Goal: Task Accomplishment & Management: Complete application form

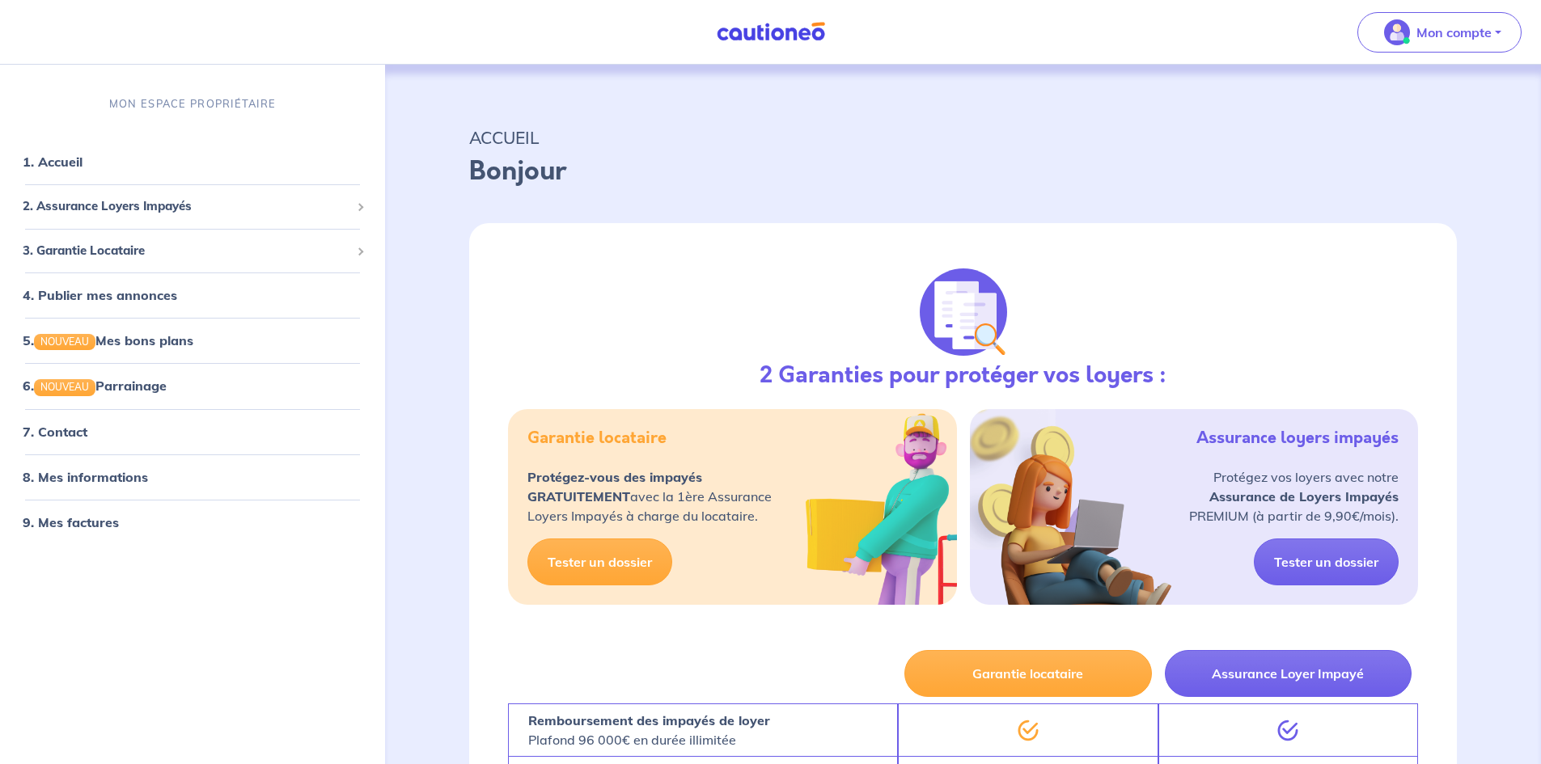
select select "FR"
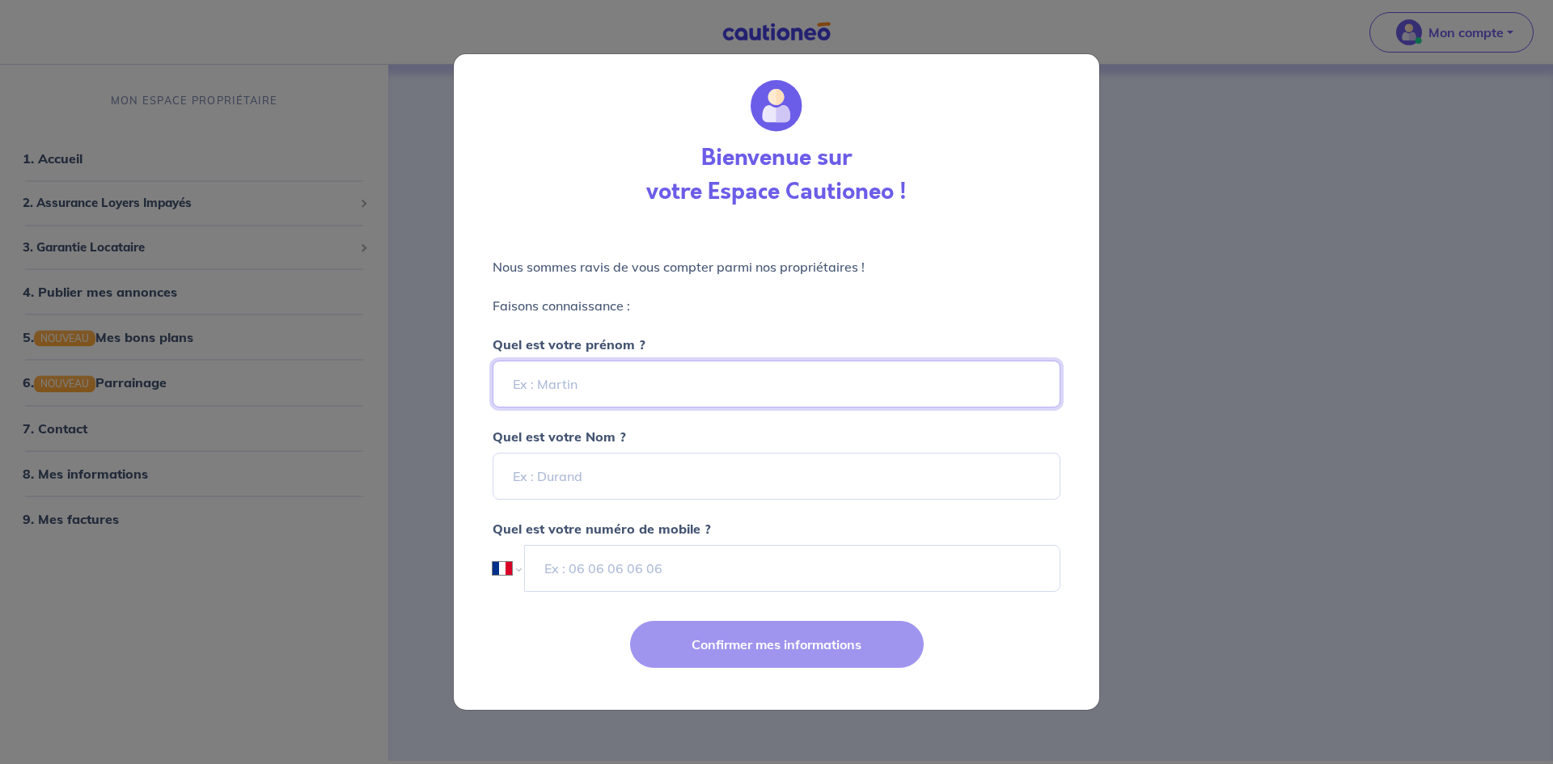
click at [678, 374] on input "Quel est votre prénom ?" at bounding box center [777, 384] width 568 height 47
type input "Camille"
type input "Foray"
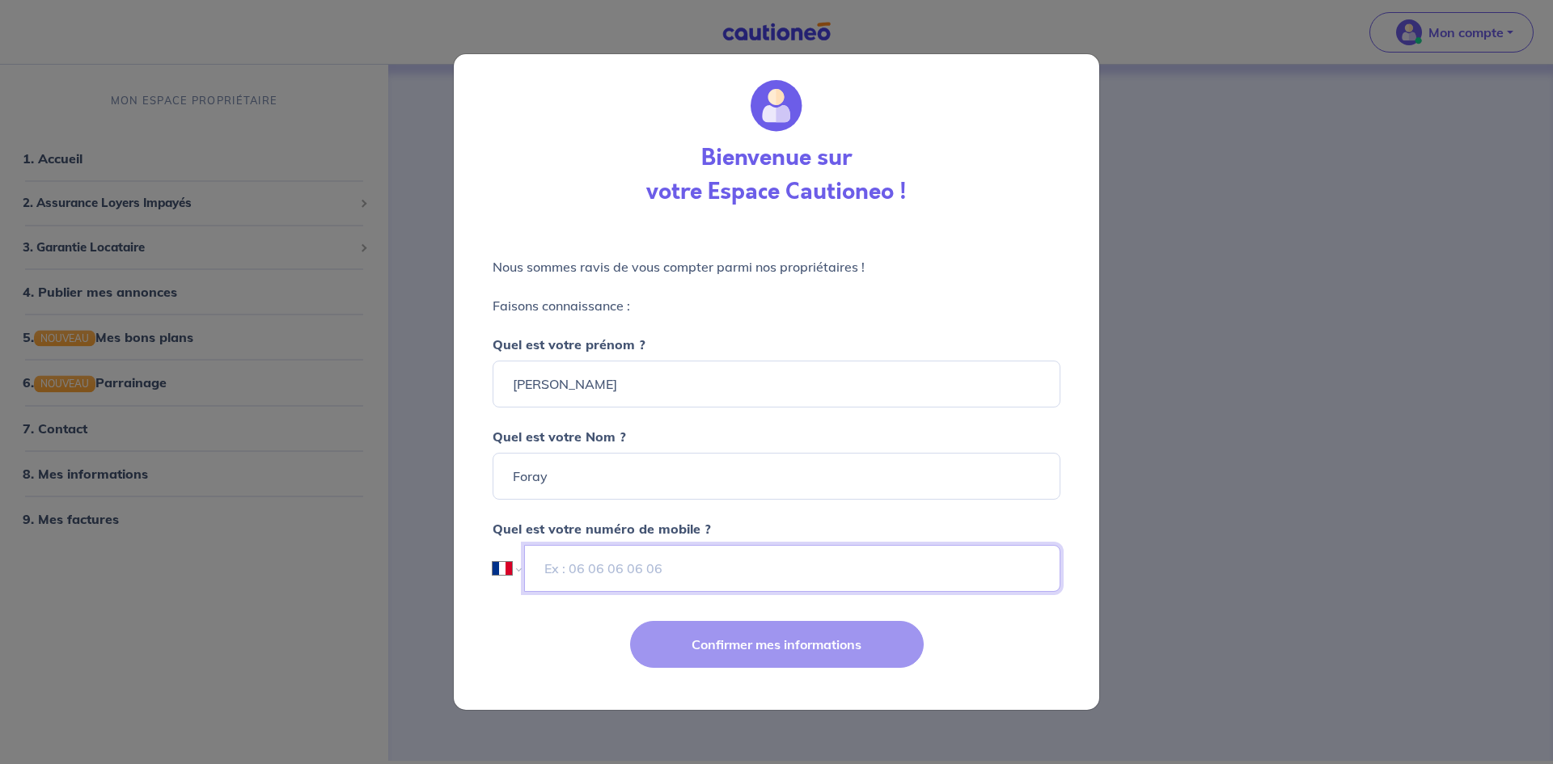
type input "06 88 14 91 94"
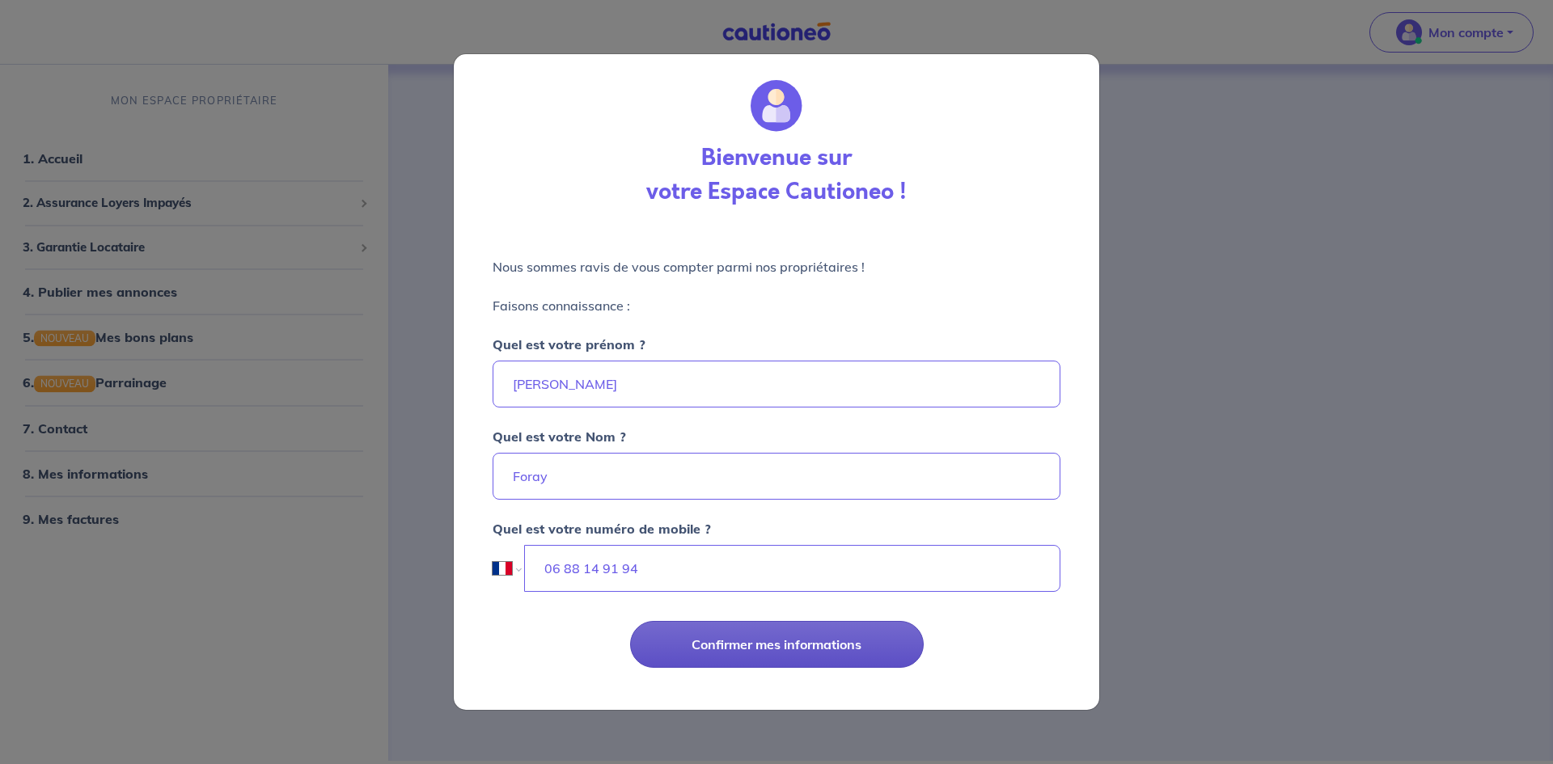
click at [776, 649] on button "Confirmer mes informations" at bounding box center [777, 644] width 294 height 47
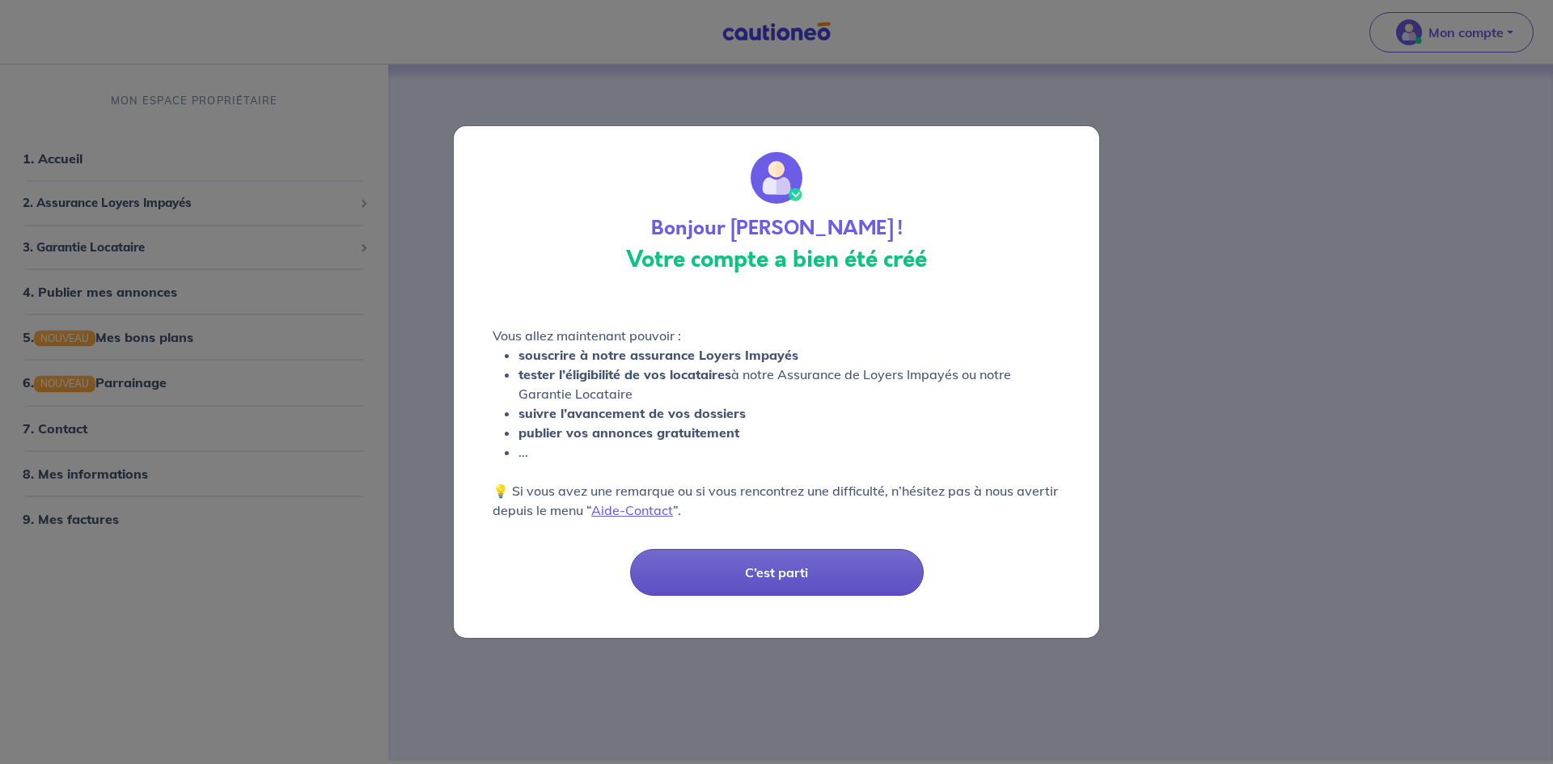
click at [751, 569] on button "C’est parti" at bounding box center [777, 572] width 294 height 47
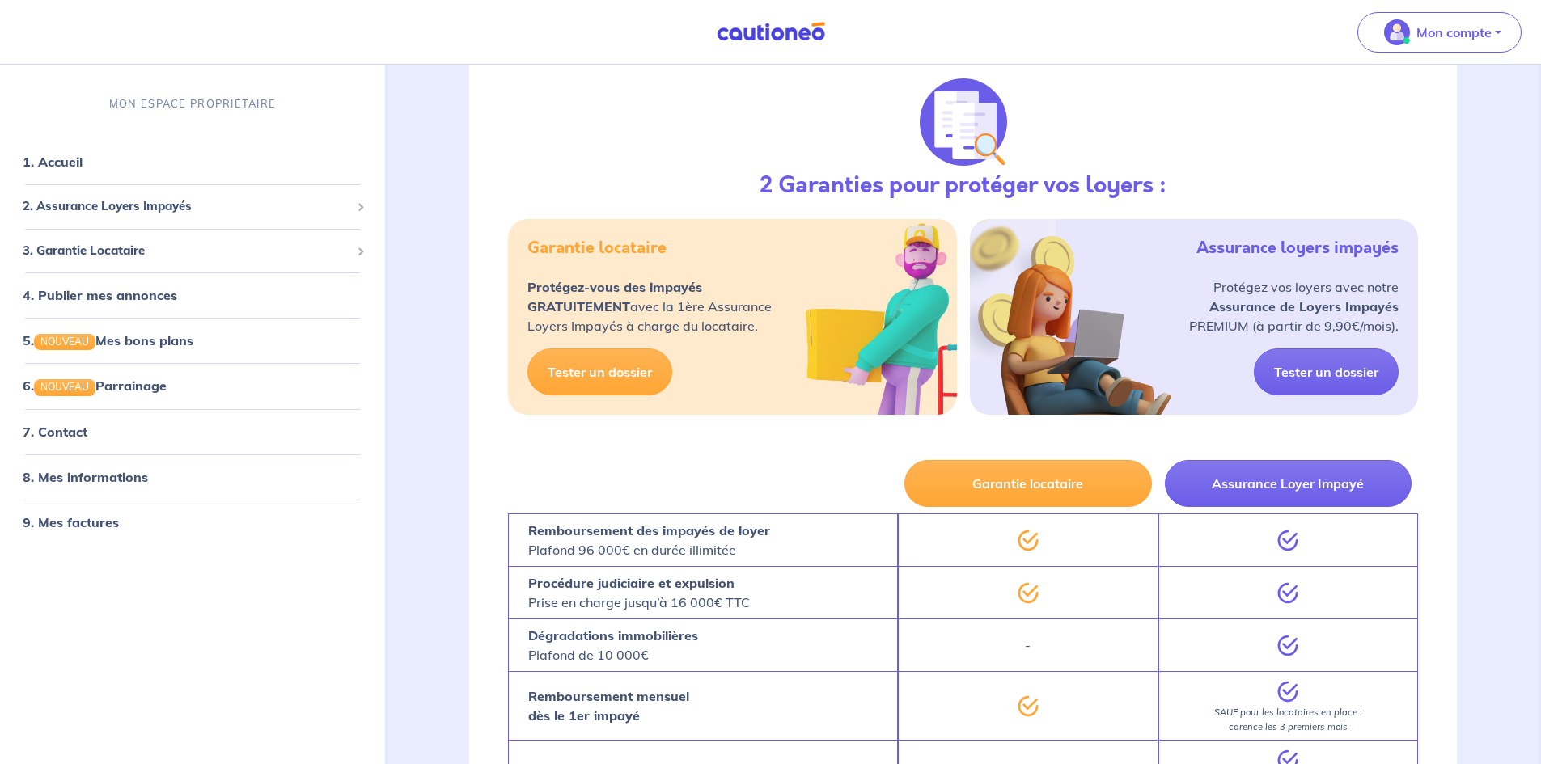
scroll to position [162, 0]
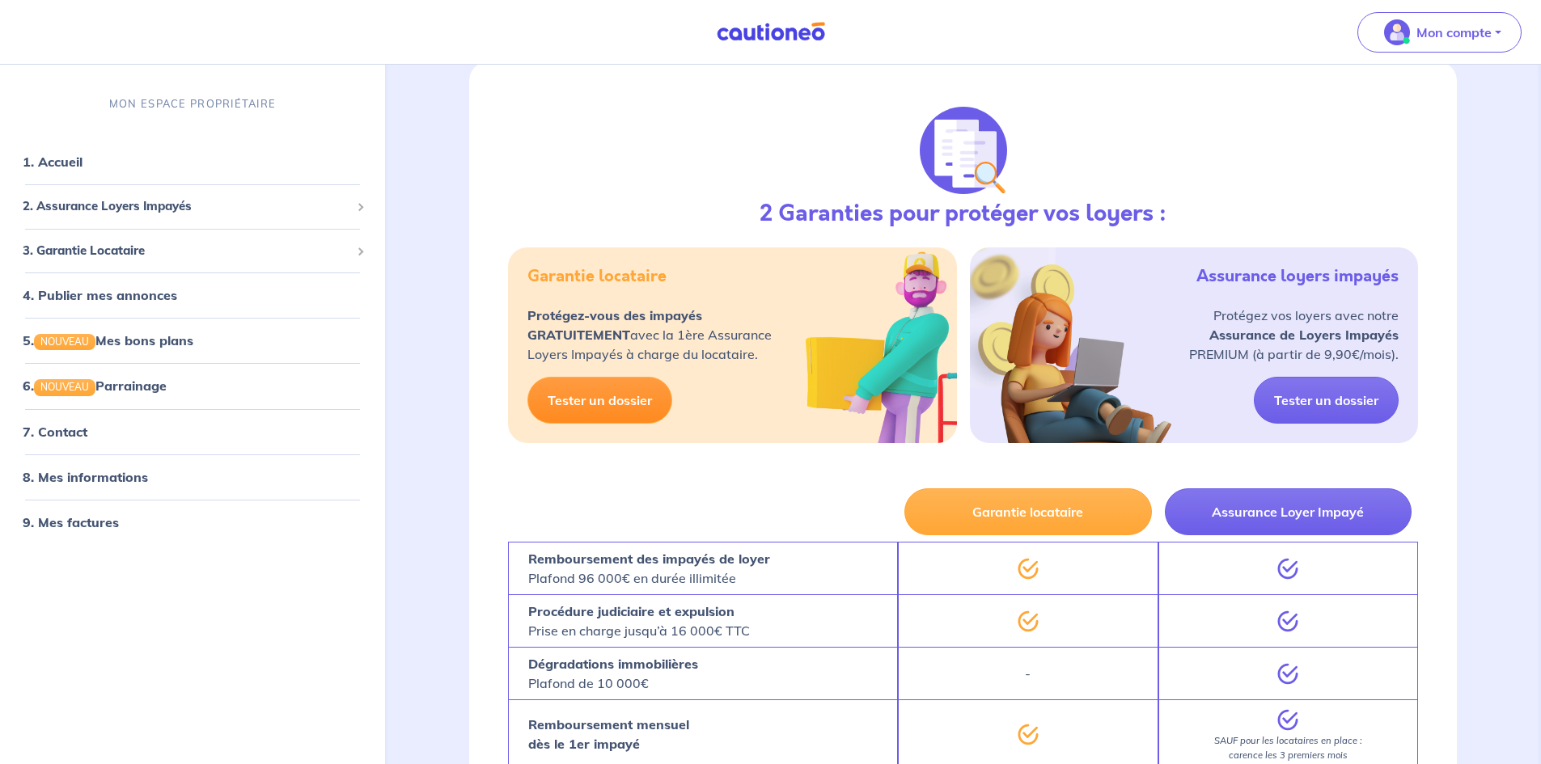
click at [621, 392] on link "Tester un dossier" at bounding box center [599, 400] width 145 height 47
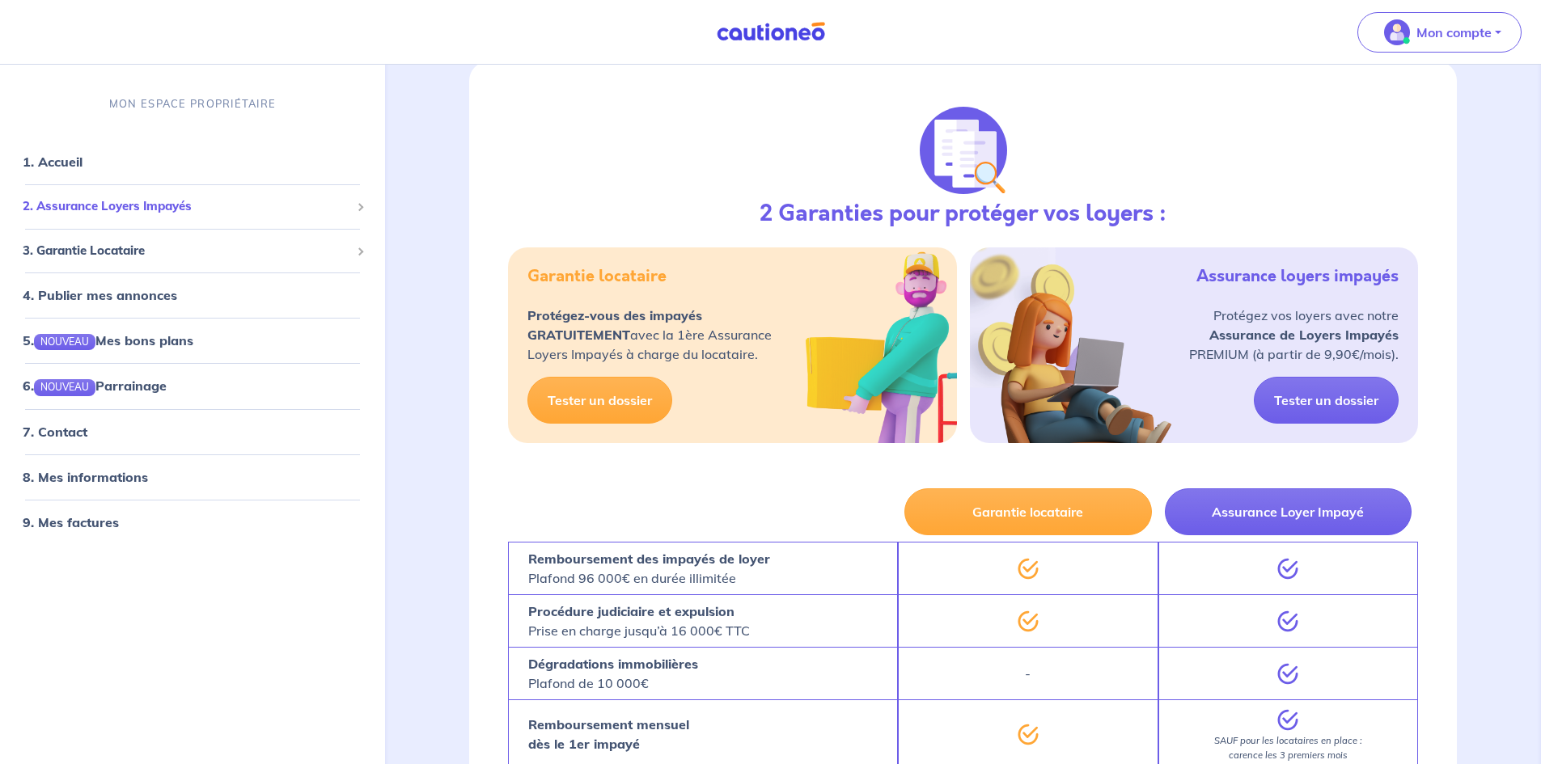
click at [167, 209] on span "2. Assurance Loyers Impayés" at bounding box center [187, 206] width 328 height 19
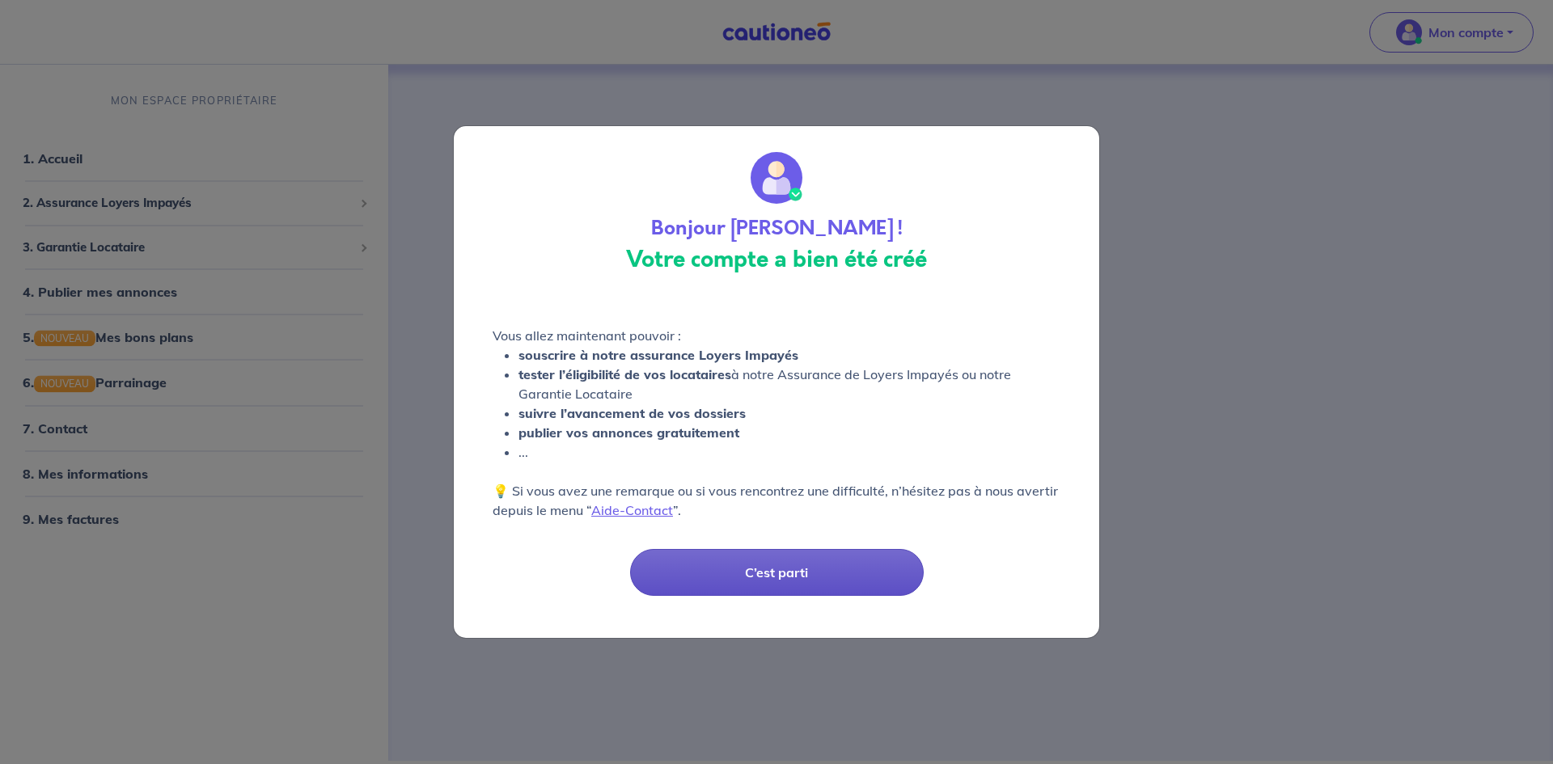
click at [835, 573] on button "C’est parti" at bounding box center [777, 572] width 294 height 47
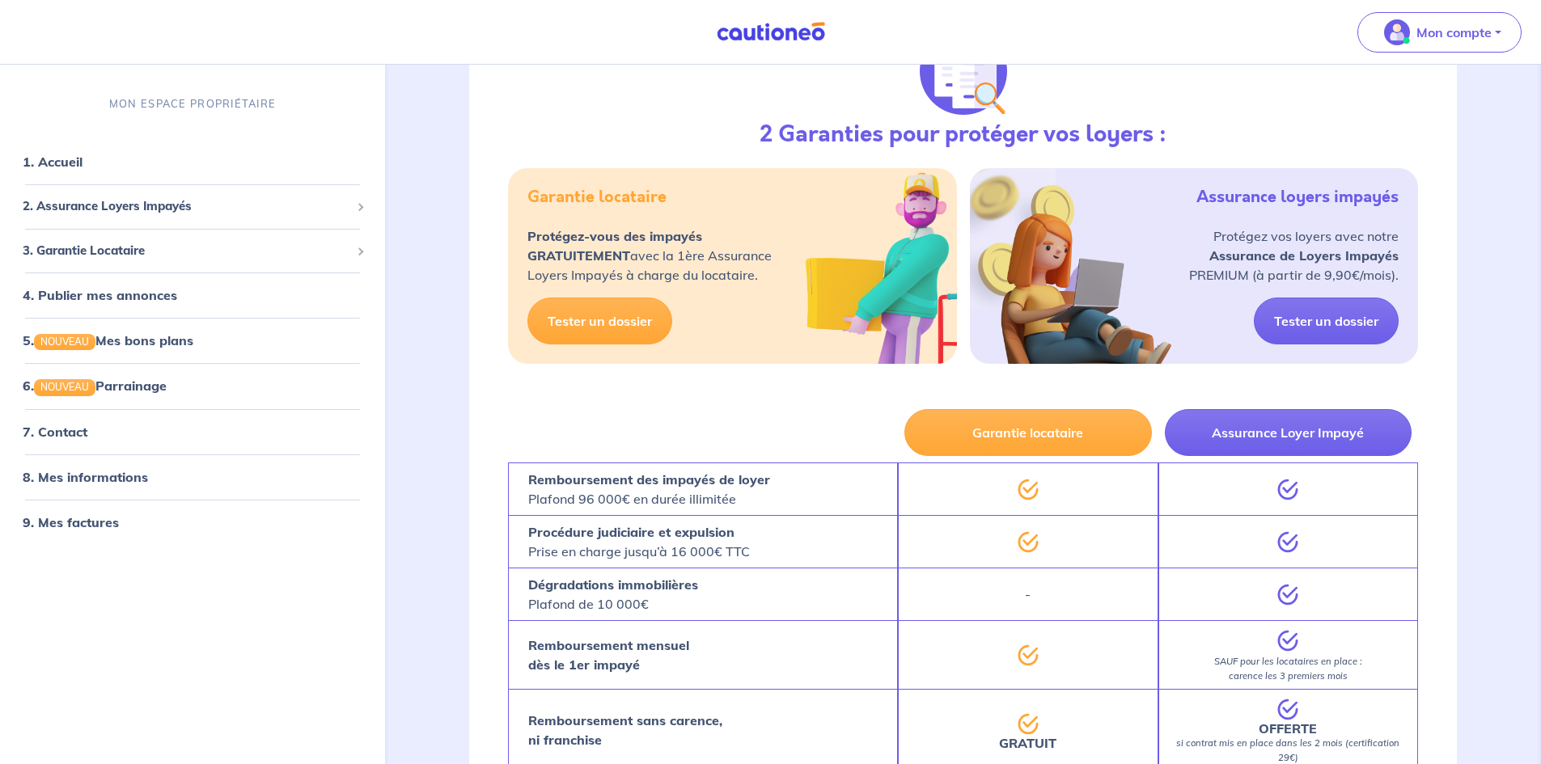
scroll to position [243, 0]
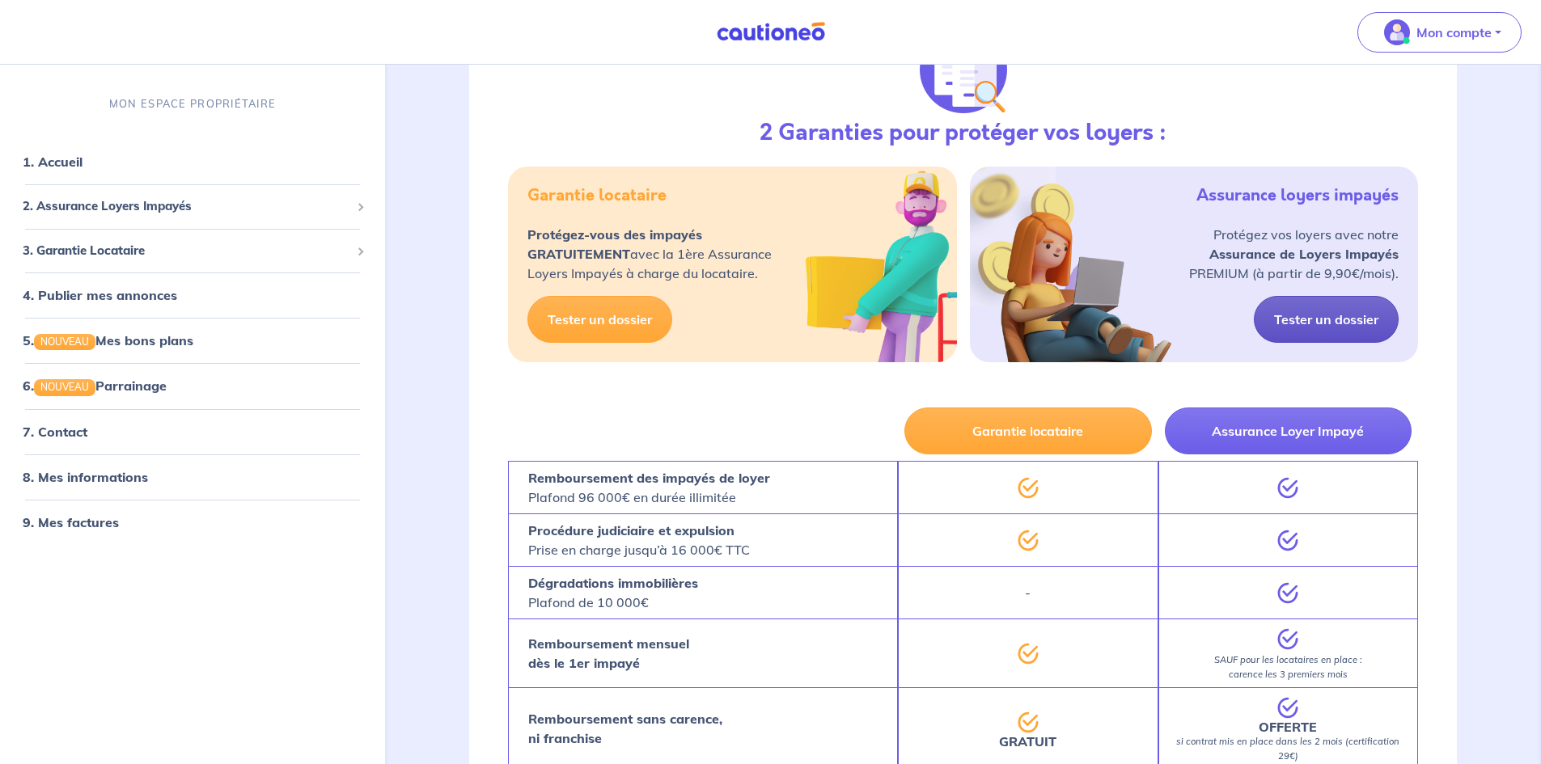
click at [1344, 326] on link "Tester un dossier" at bounding box center [1326, 319] width 145 height 47
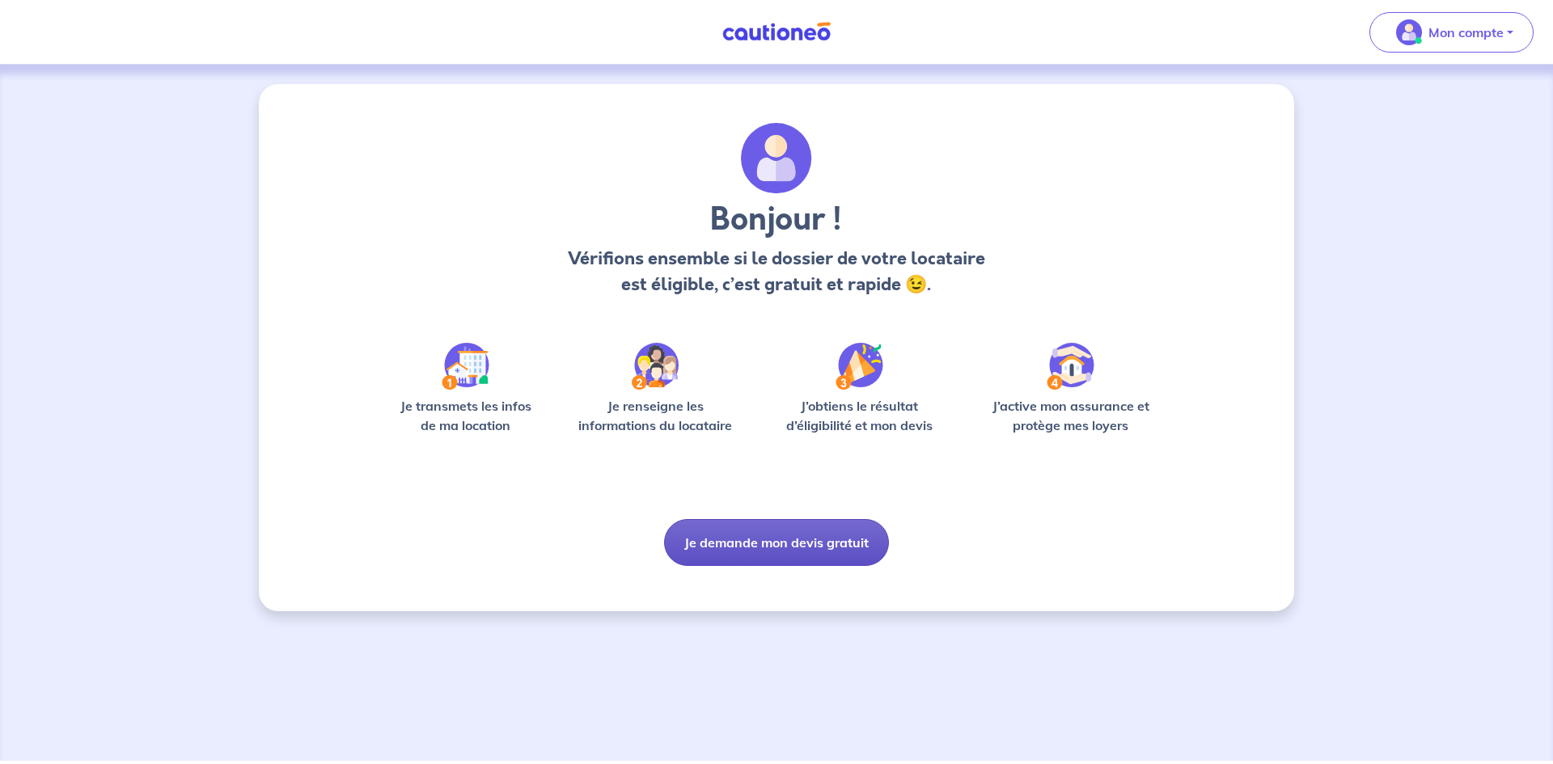
click at [790, 546] on button "Je demande mon devis gratuit" at bounding box center [776, 542] width 225 height 47
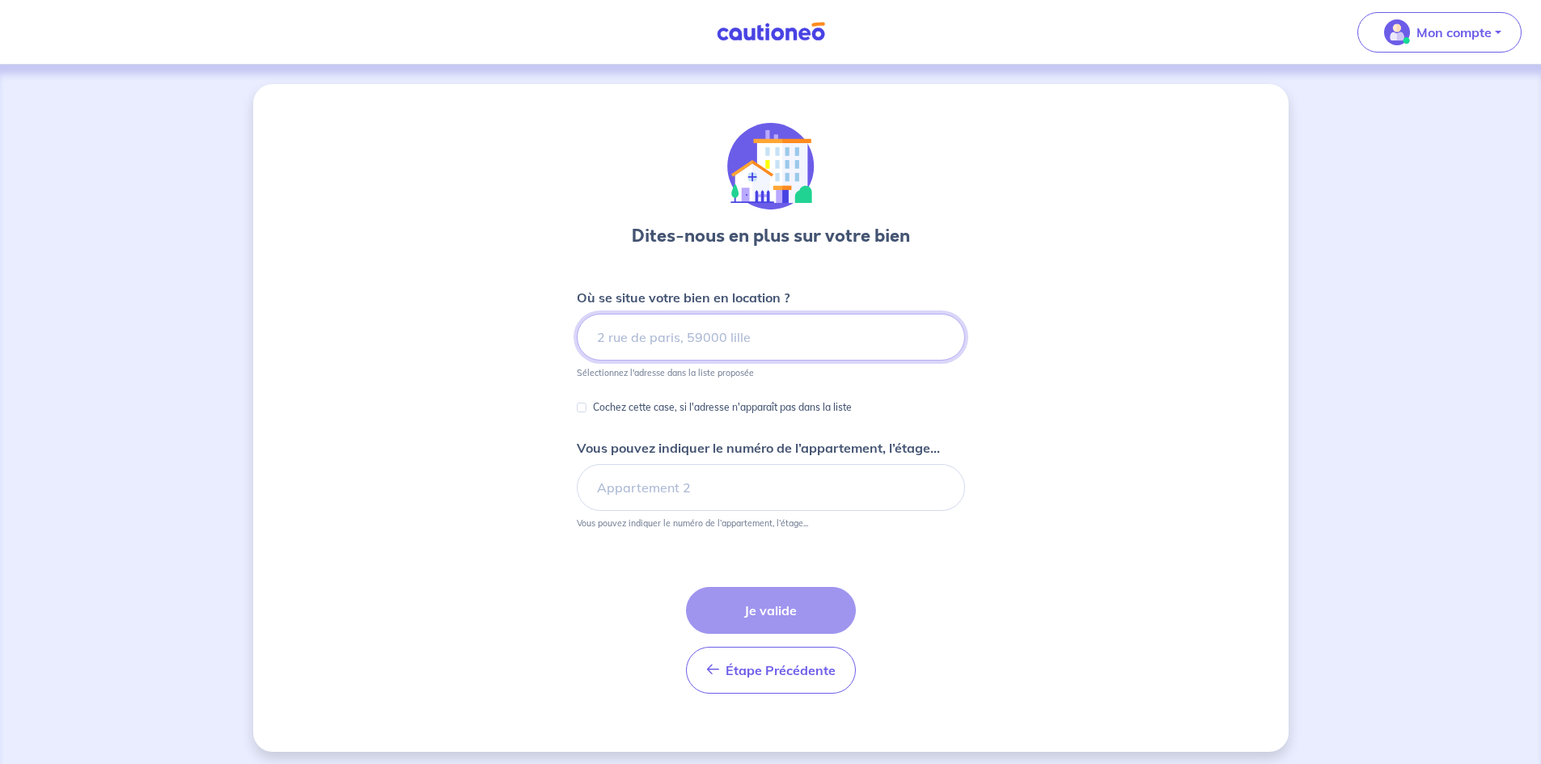
click at [728, 340] on input at bounding box center [771, 337] width 388 height 47
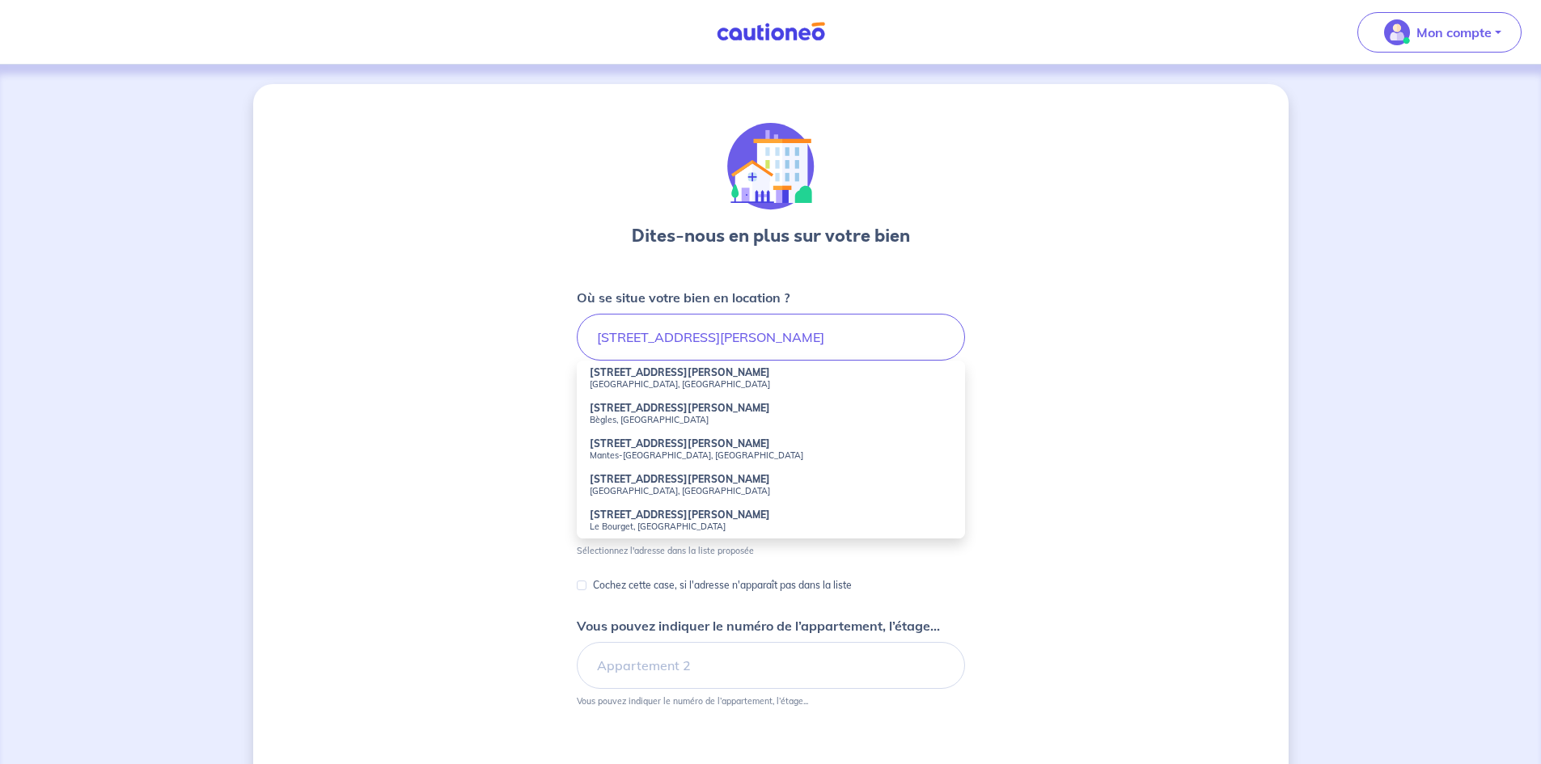
click at [598, 382] on small "[GEOGRAPHIC_DATA], [GEOGRAPHIC_DATA]" at bounding box center [771, 383] width 362 height 11
type input "[STREET_ADDRESS][PERSON_NAME]"
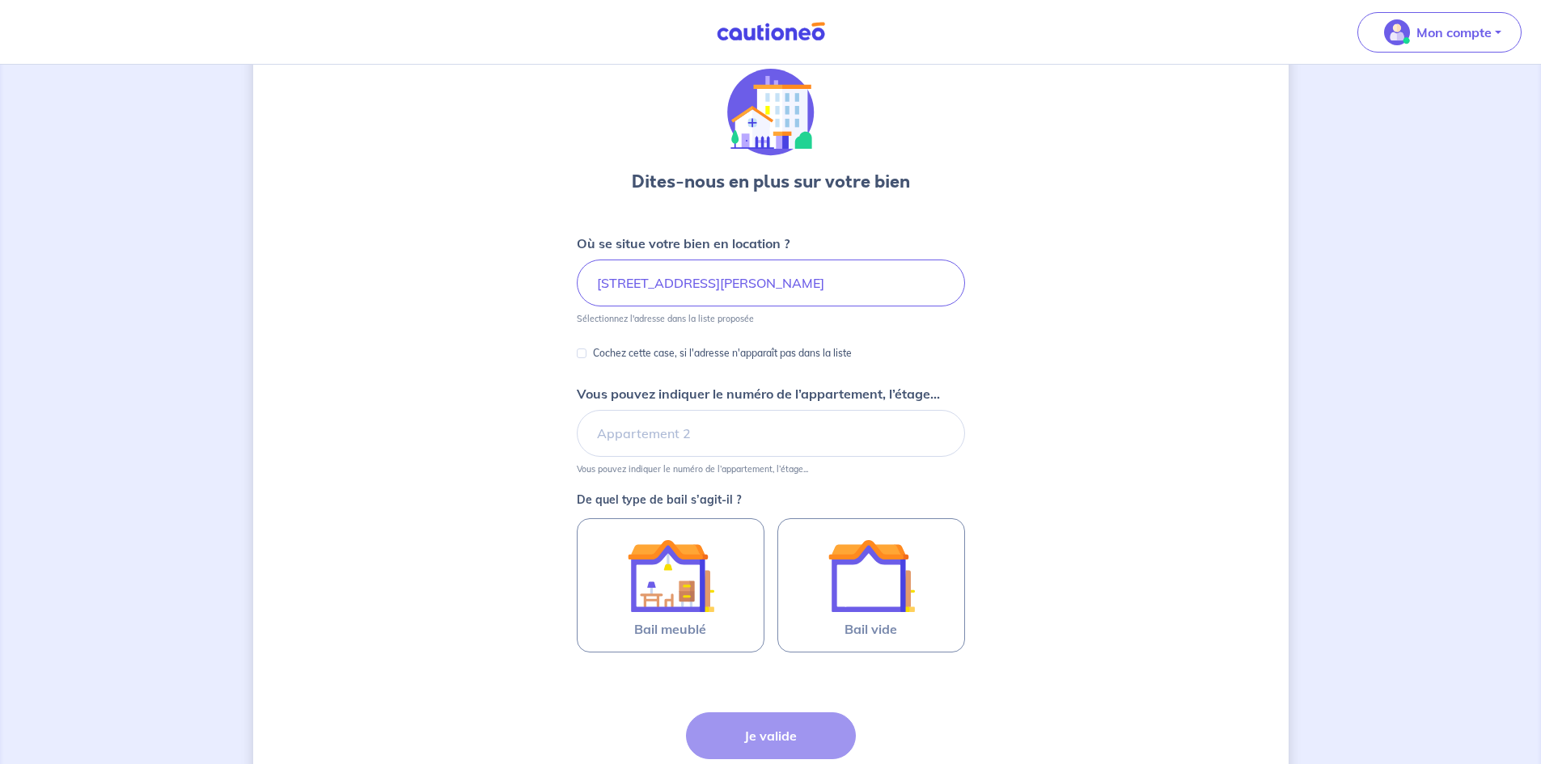
scroll to position [81, 0]
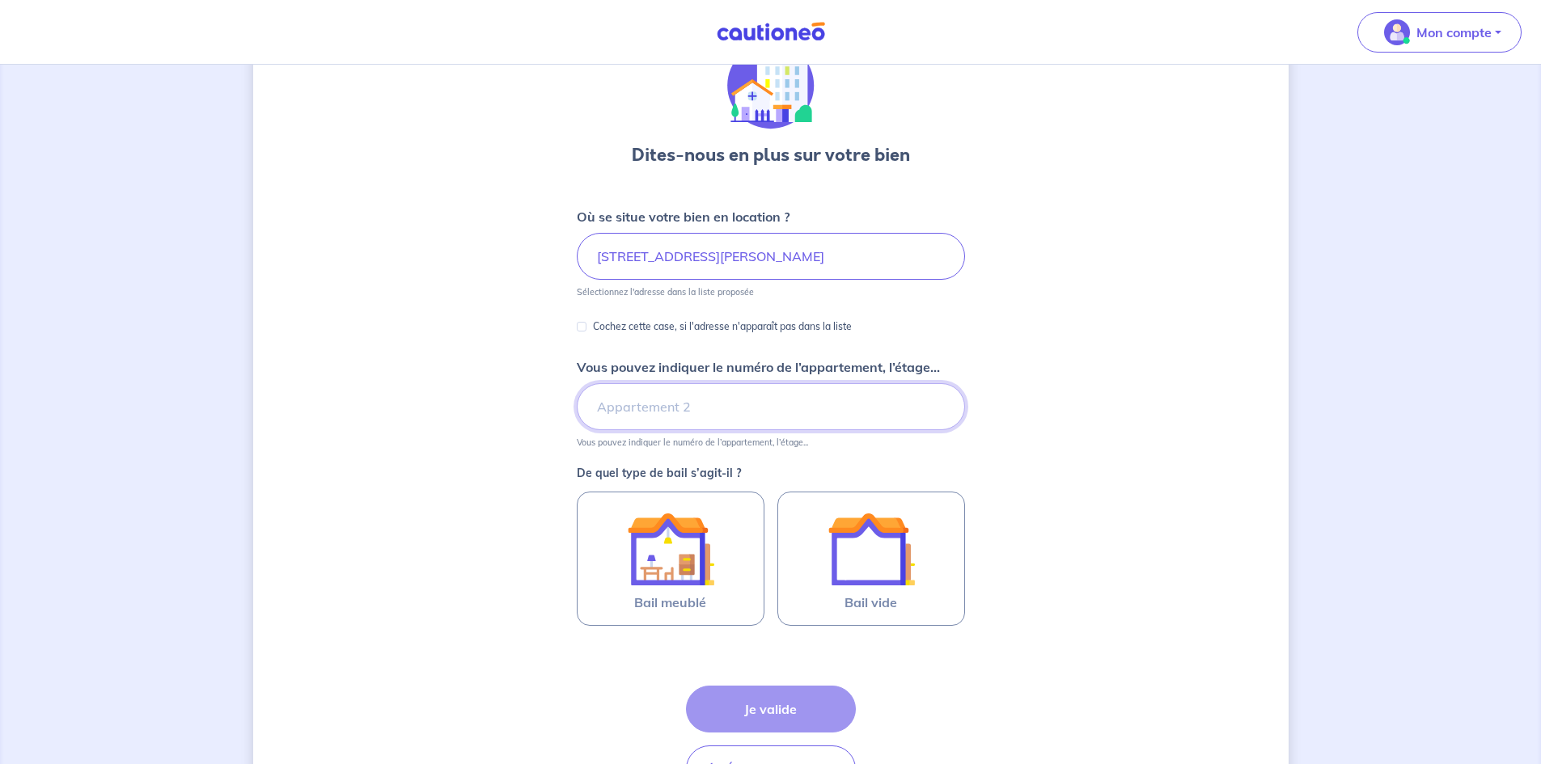
click at [838, 397] on input "Vous pouvez indiquer le numéro de l’appartement, l’étage..." at bounding box center [771, 406] width 388 height 47
click at [592, 408] on input "3 ème étage" at bounding box center [771, 406] width 388 height 47
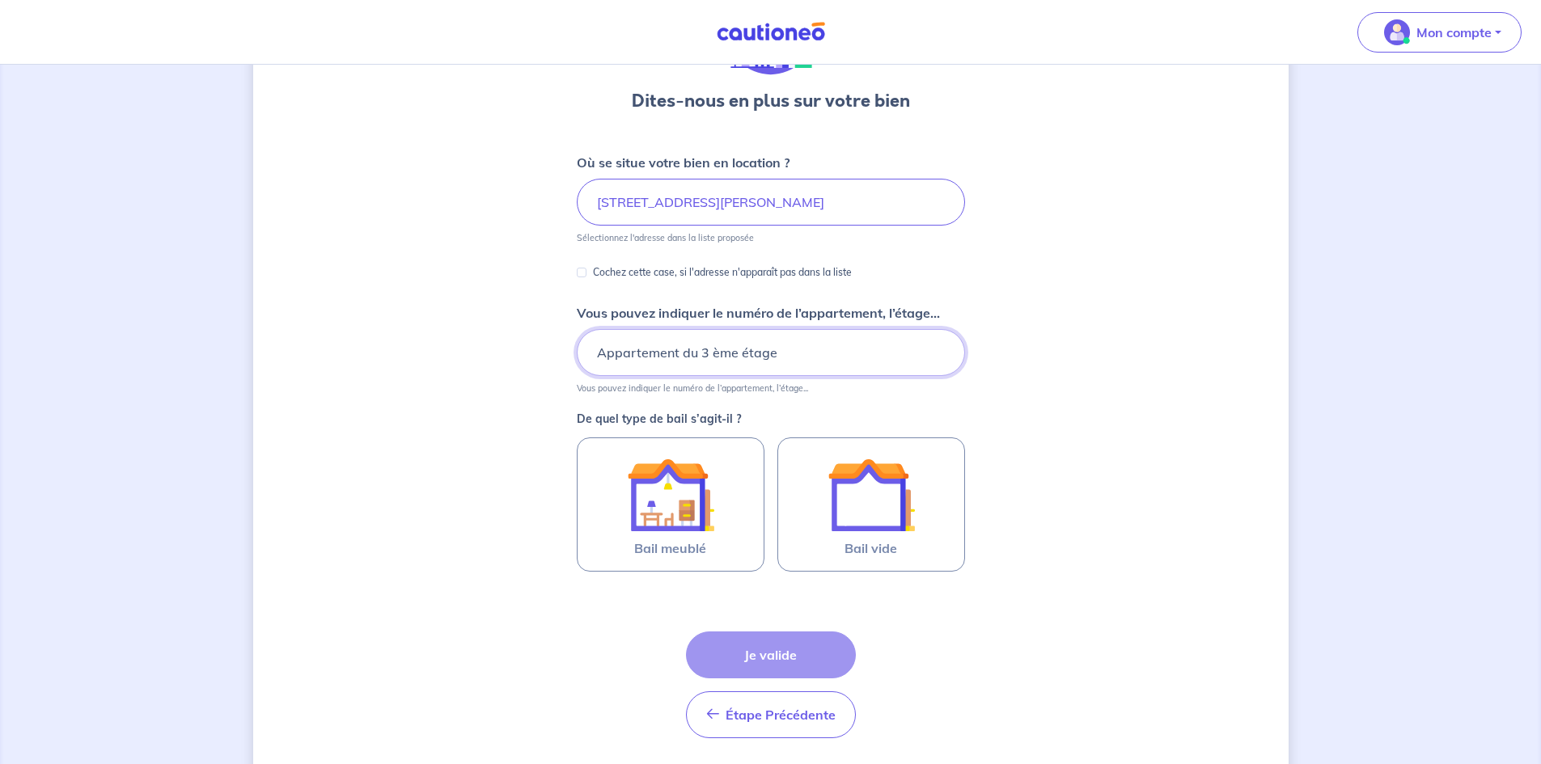
scroll to position [187, 0]
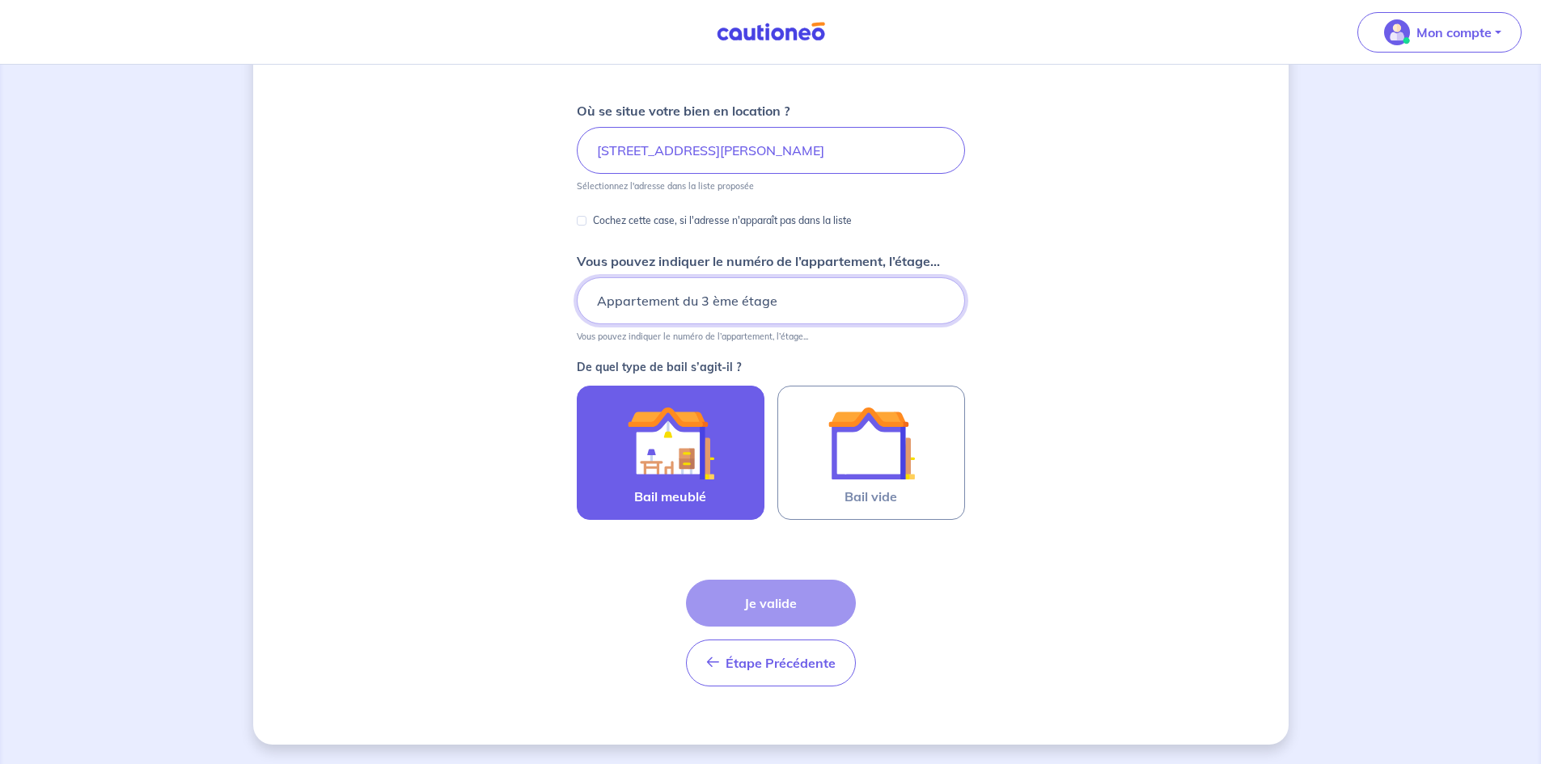
type input "Appartement du 3 ème étage"
click at [634, 454] on img at bounding box center [670, 443] width 87 height 87
click at [0, 0] on input "Bail meublé" at bounding box center [0, 0] width 0 height 0
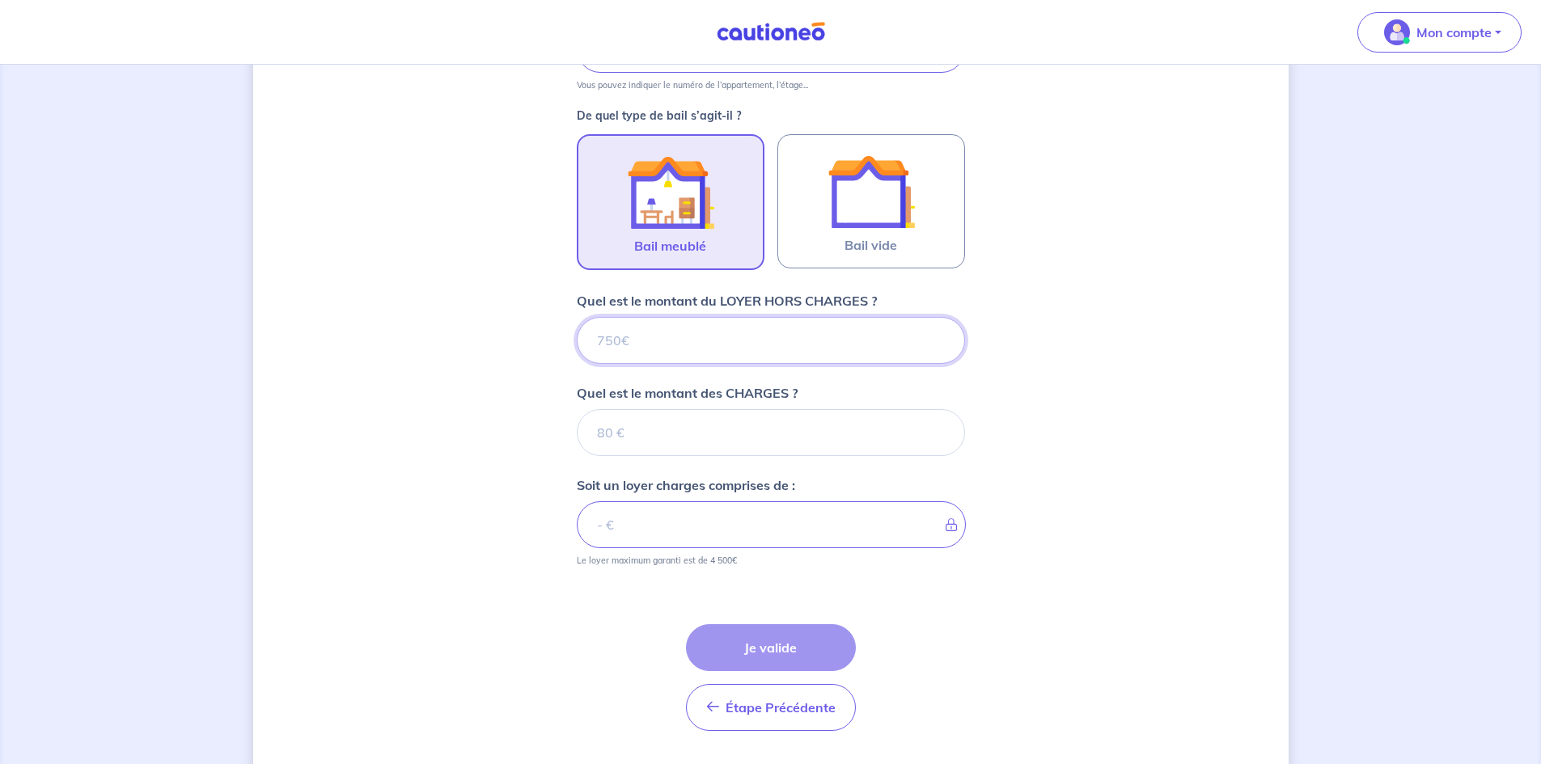
scroll to position [483, 0]
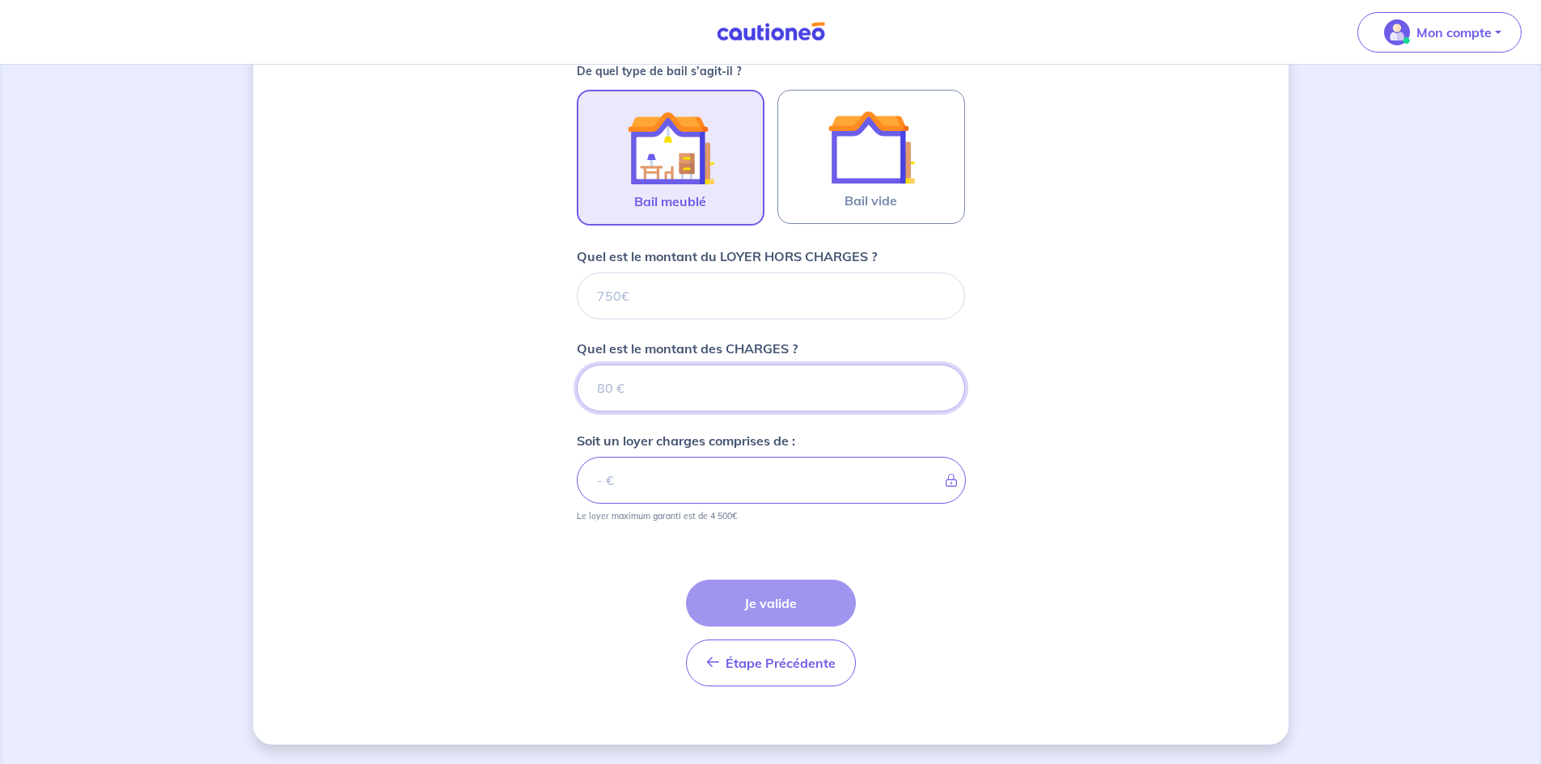
click at [647, 392] on input "Quel est le montant des CHARGES ?" at bounding box center [771, 388] width 388 height 47
type input "50"
click at [587, 292] on input "Quel est le montant du LOYER HORS CHARGES ?" at bounding box center [771, 296] width 388 height 47
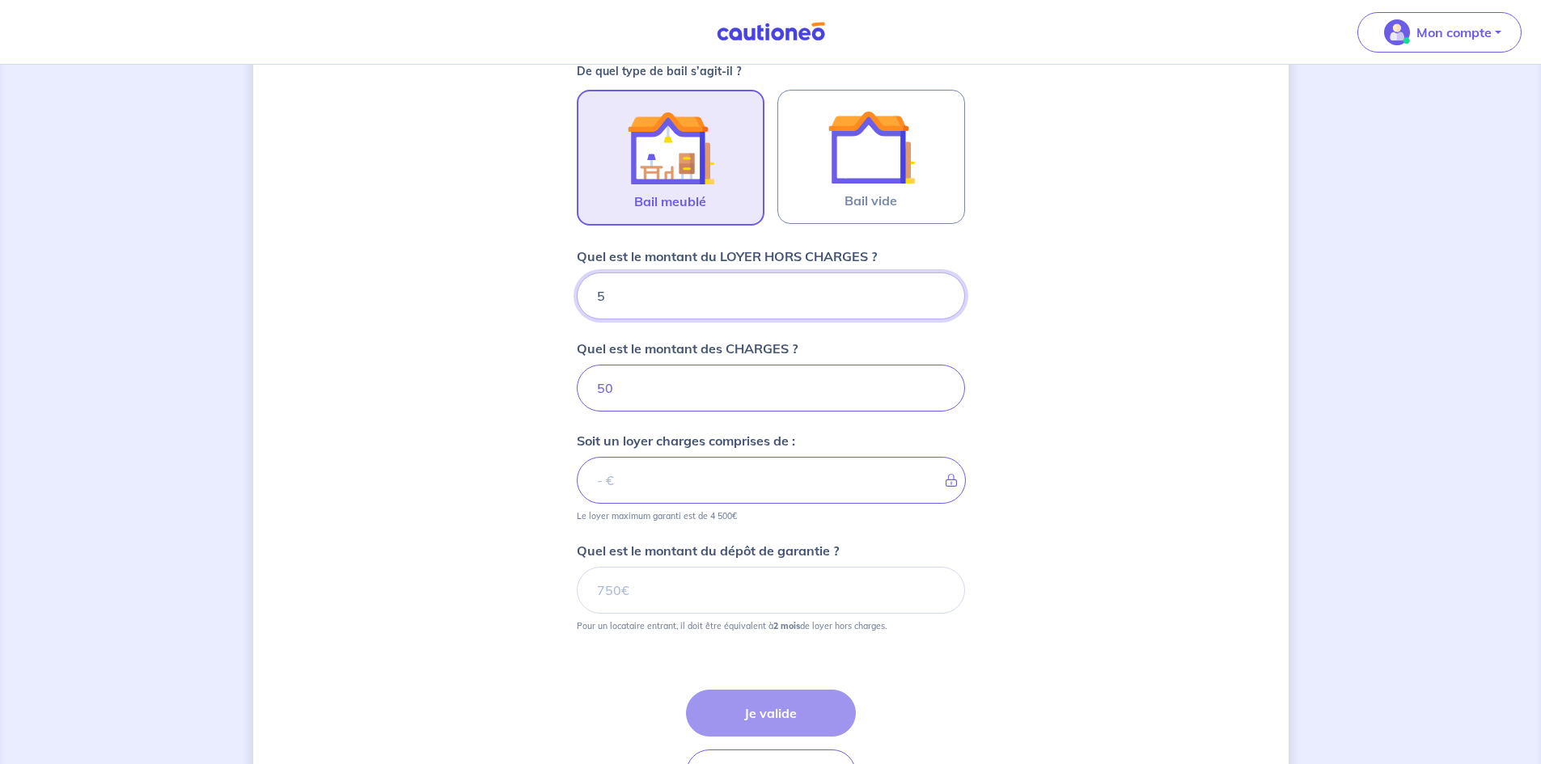
type input "54"
type input "55"
type input "540"
type input "590"
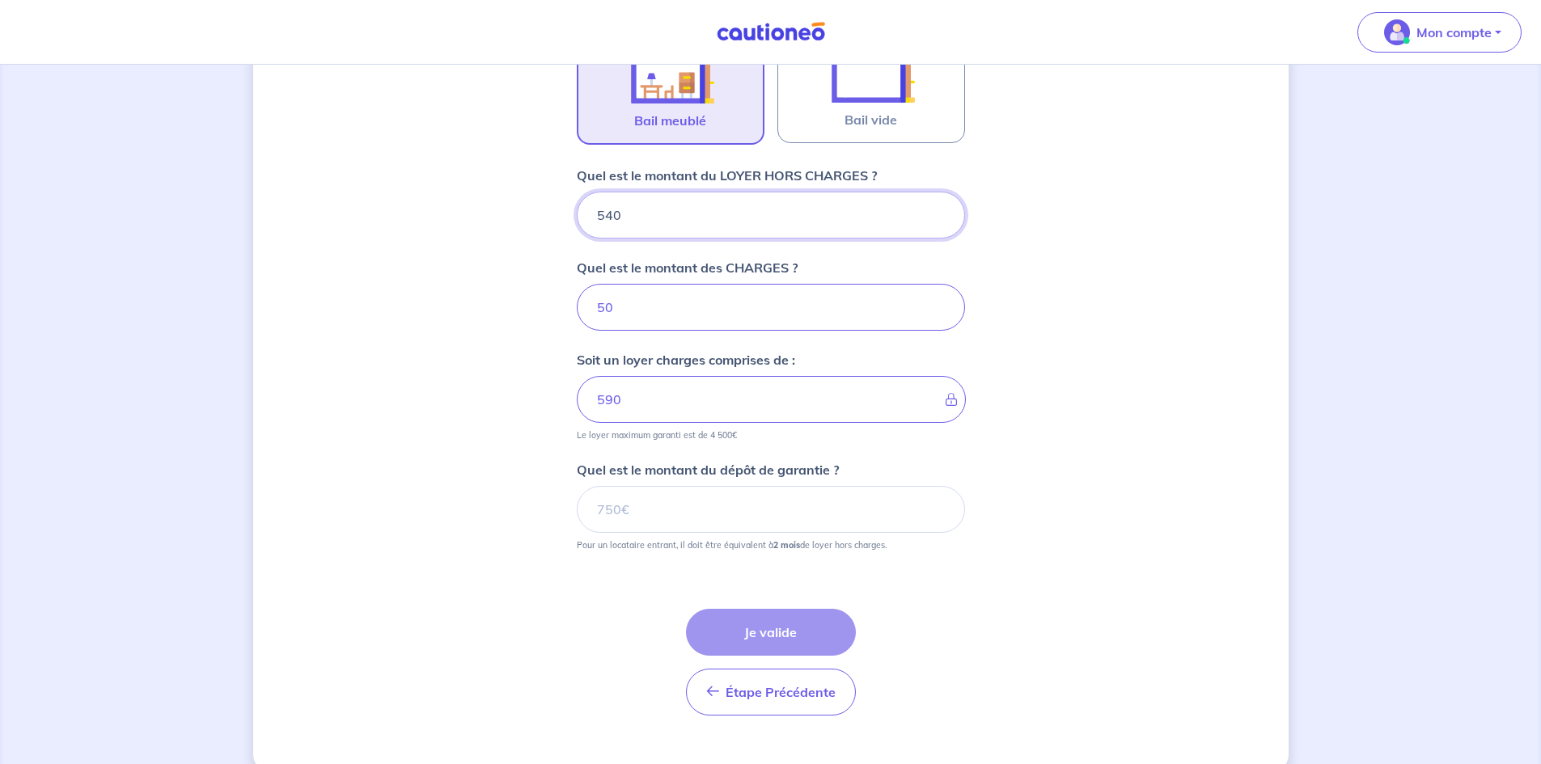
type input "540"
click at [766, 510] on input "Quel est le montant du dépôt de garantie ?" at bounding box center [771, 509] width 388 height 47
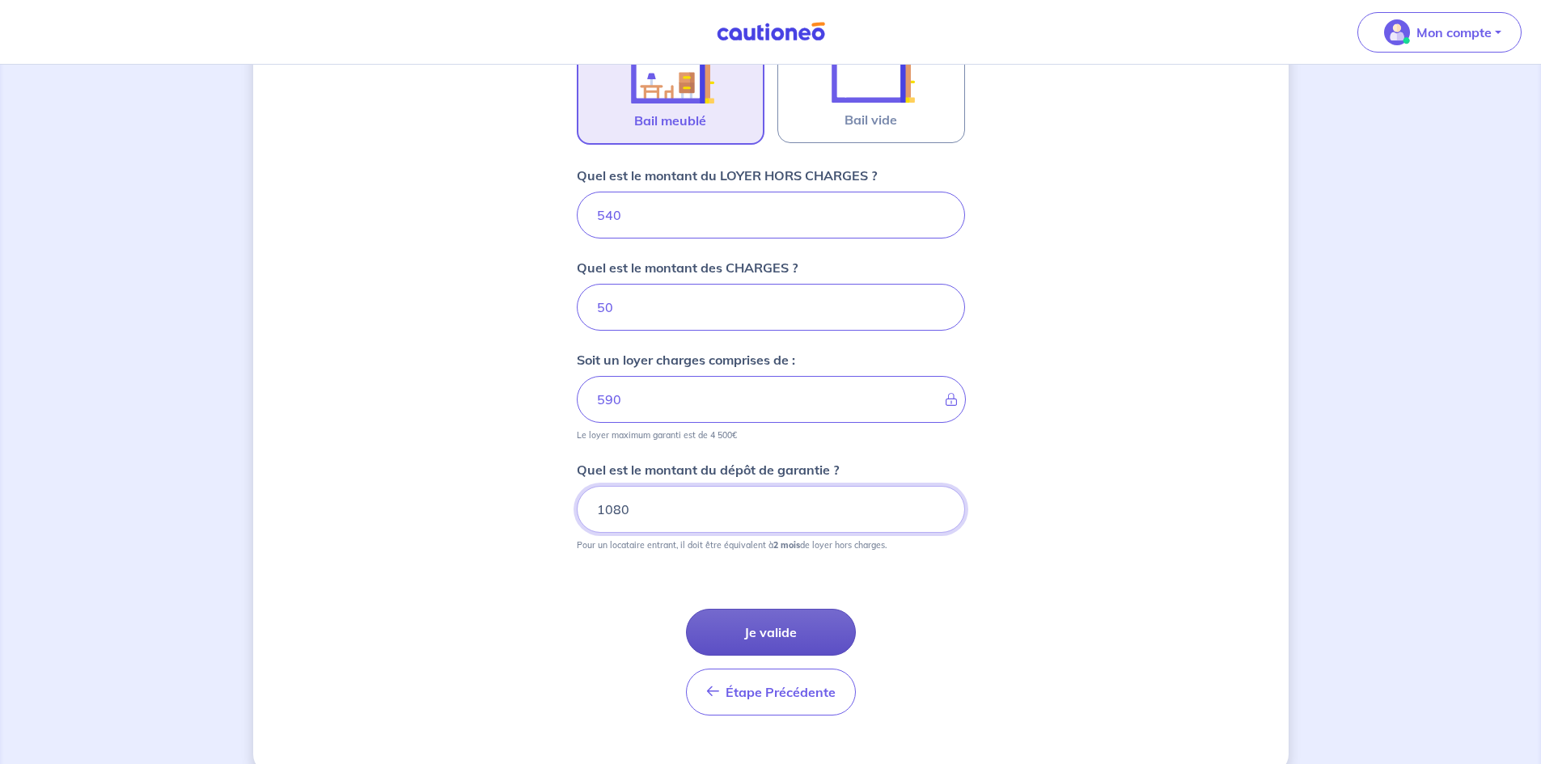
type input "1080"
click at [805, 641] on button "Je valide" at bounding box center [771, 632] width 170 height 47
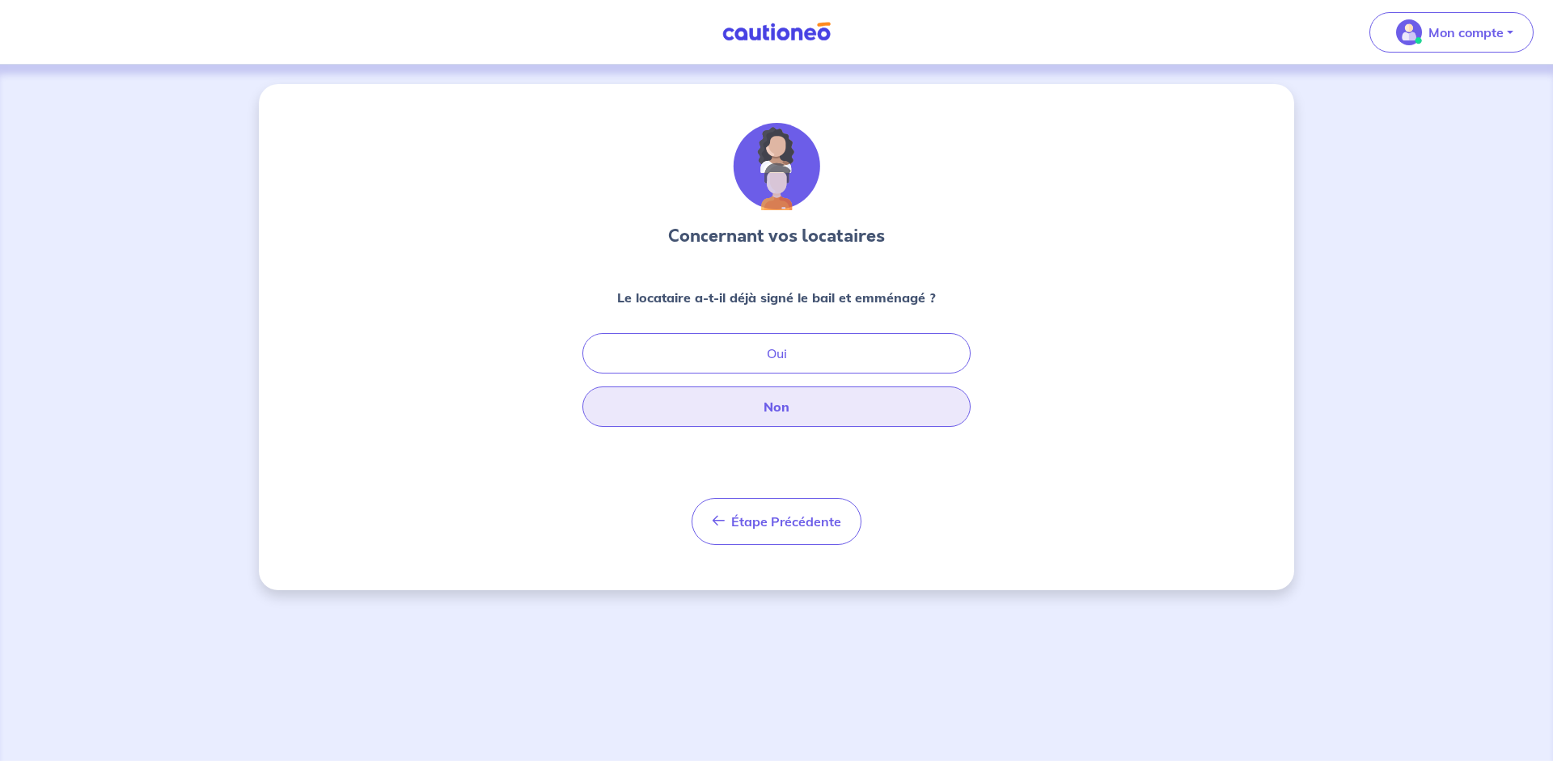
click at [812, 414] on button "Non" at bounding box center [776, 407] width 388 height 40
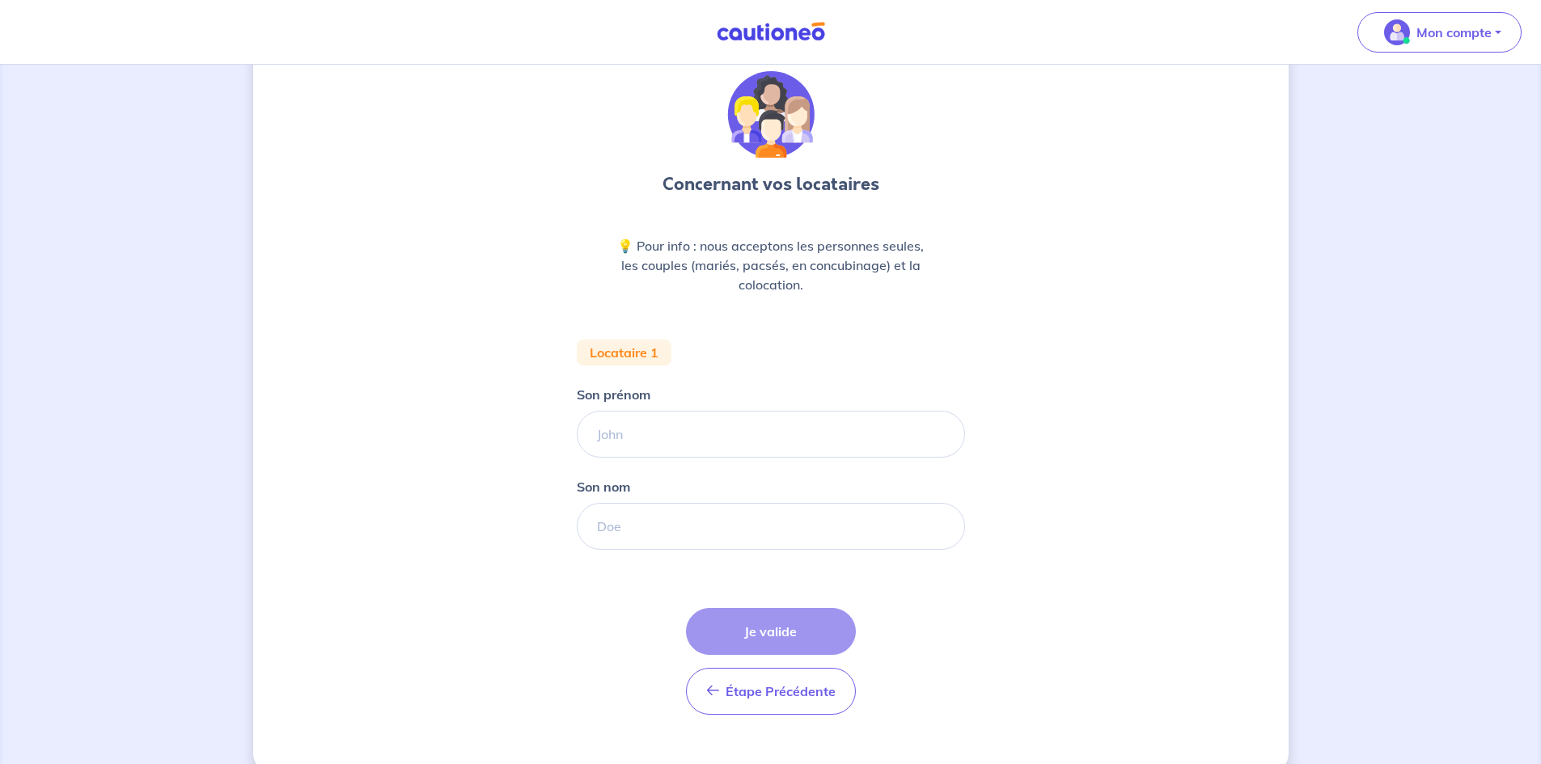
scroll to position [80, 0]
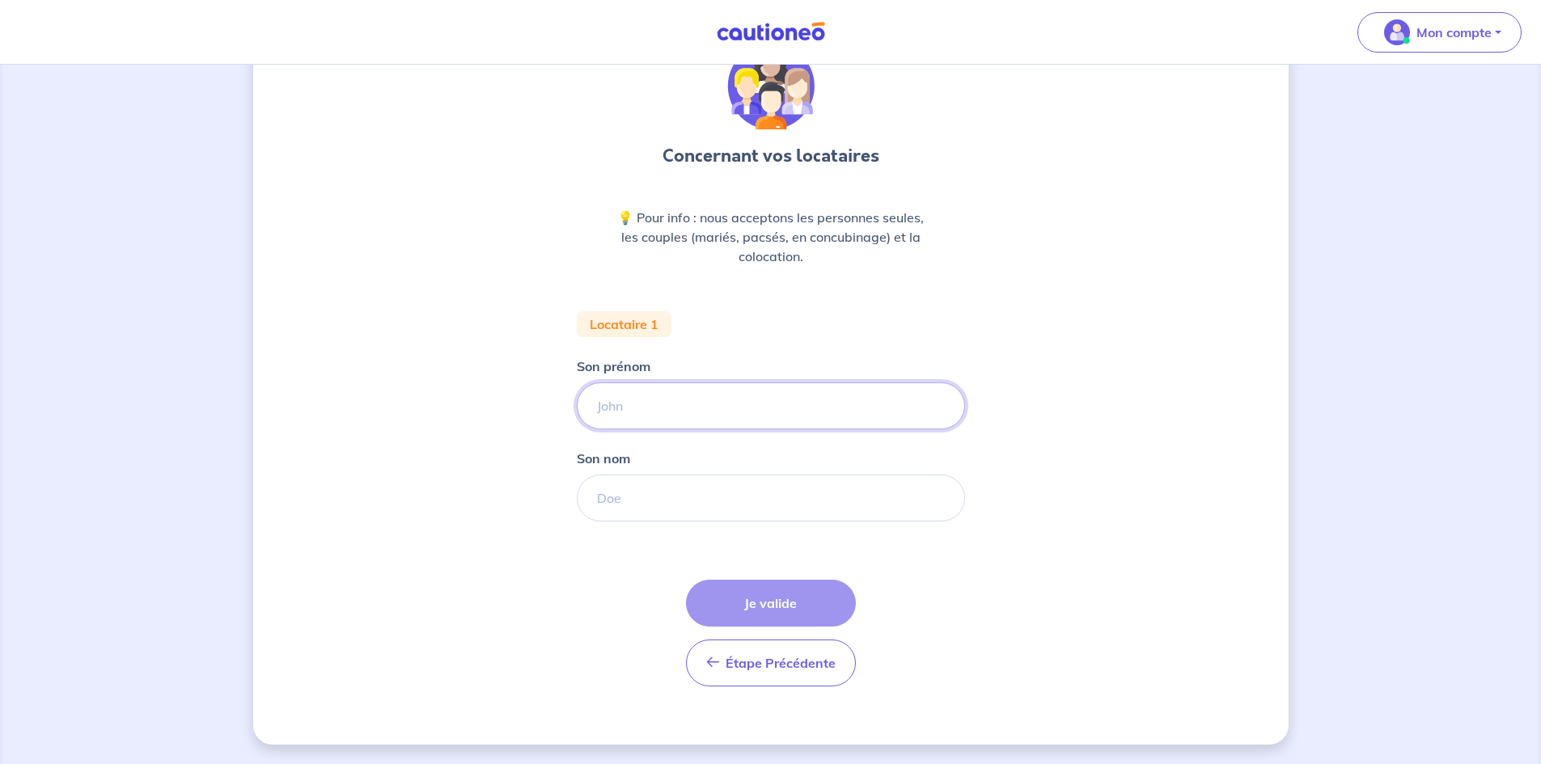
click at [761, 403] on input "Son prénom" at bounding box center [771, 406] width 388 height 47
click at [698, 411] on input "Son prénom" at bounding box center [771, 406] width 388 height 47
type input "[PERSON_NAME]"
click at [650, 499] on input "Son nom" at bounding box center [771, 498] width 388 height 47
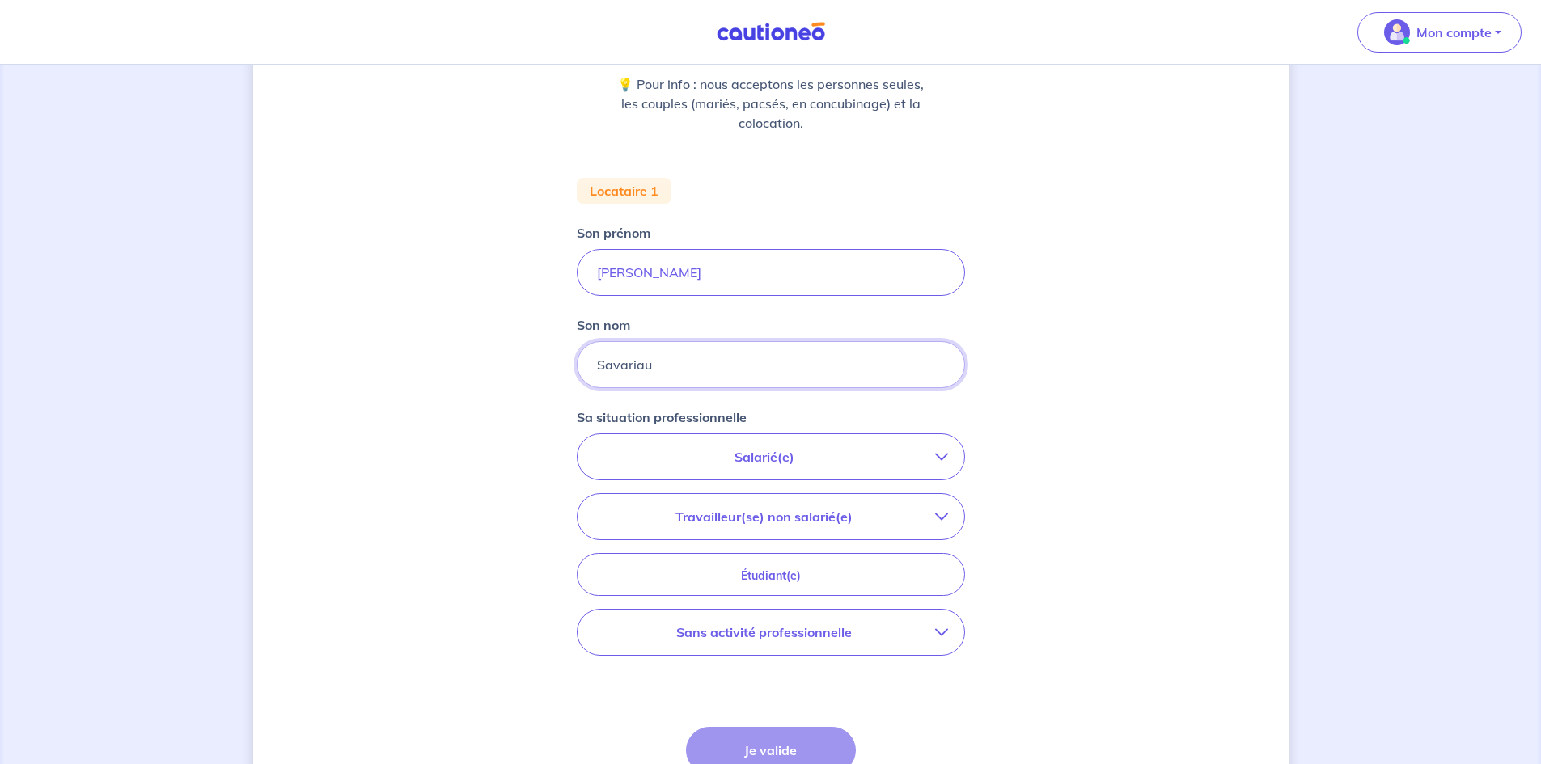
scroll to position [242, 0]
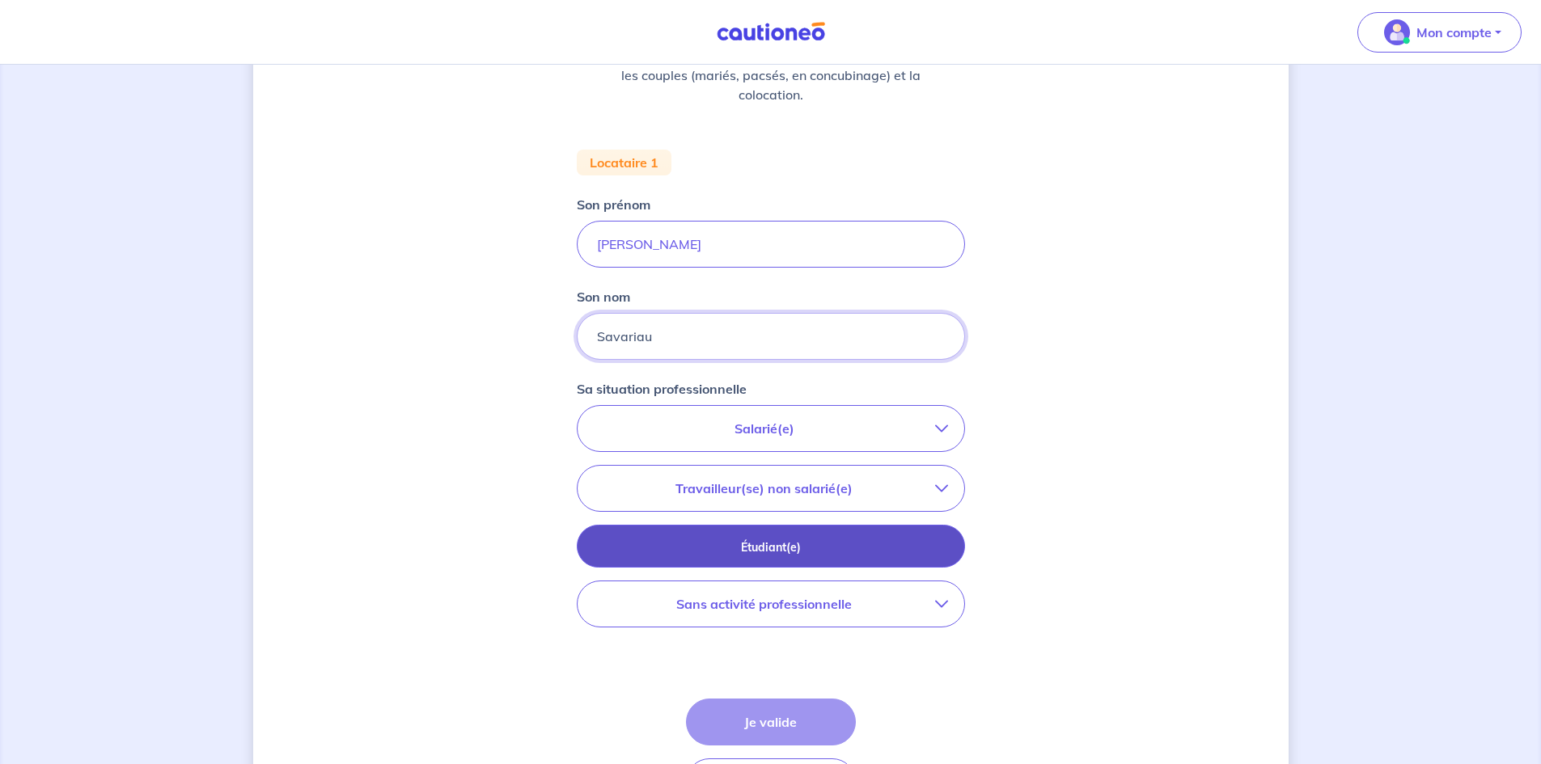
type input "Savariau"
click at [689, 546] on p "Étudiant(e)" at bounding box center [771, 548] width 348 height 18
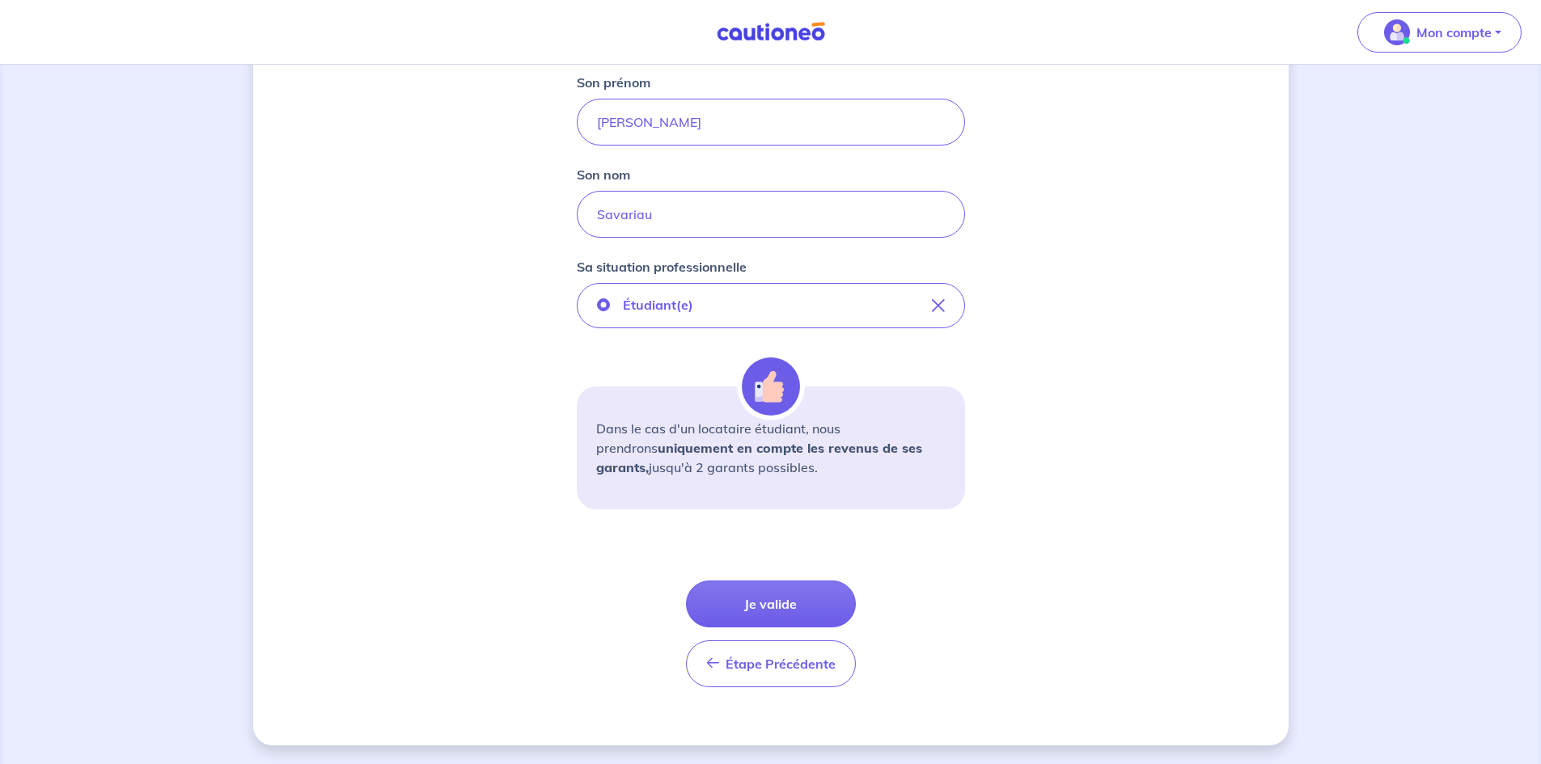
scroll to position [365, 0]
click at [776, 592] on button "Je valide" at bounding box center [771, 603] width 170 height 47
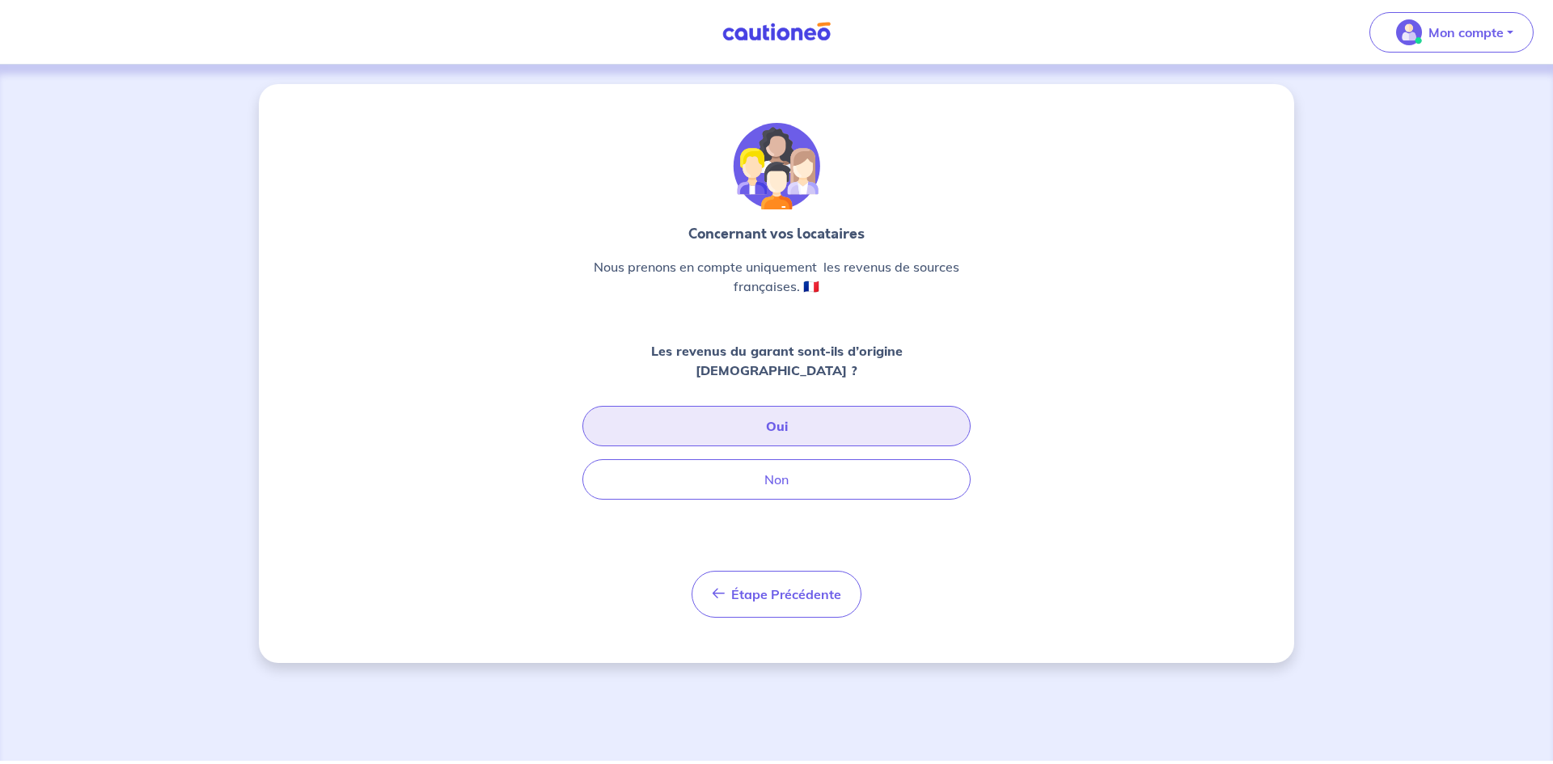
click at [800, 410] on button "Oui" at bounding box center [776, 426] width 388 height 40
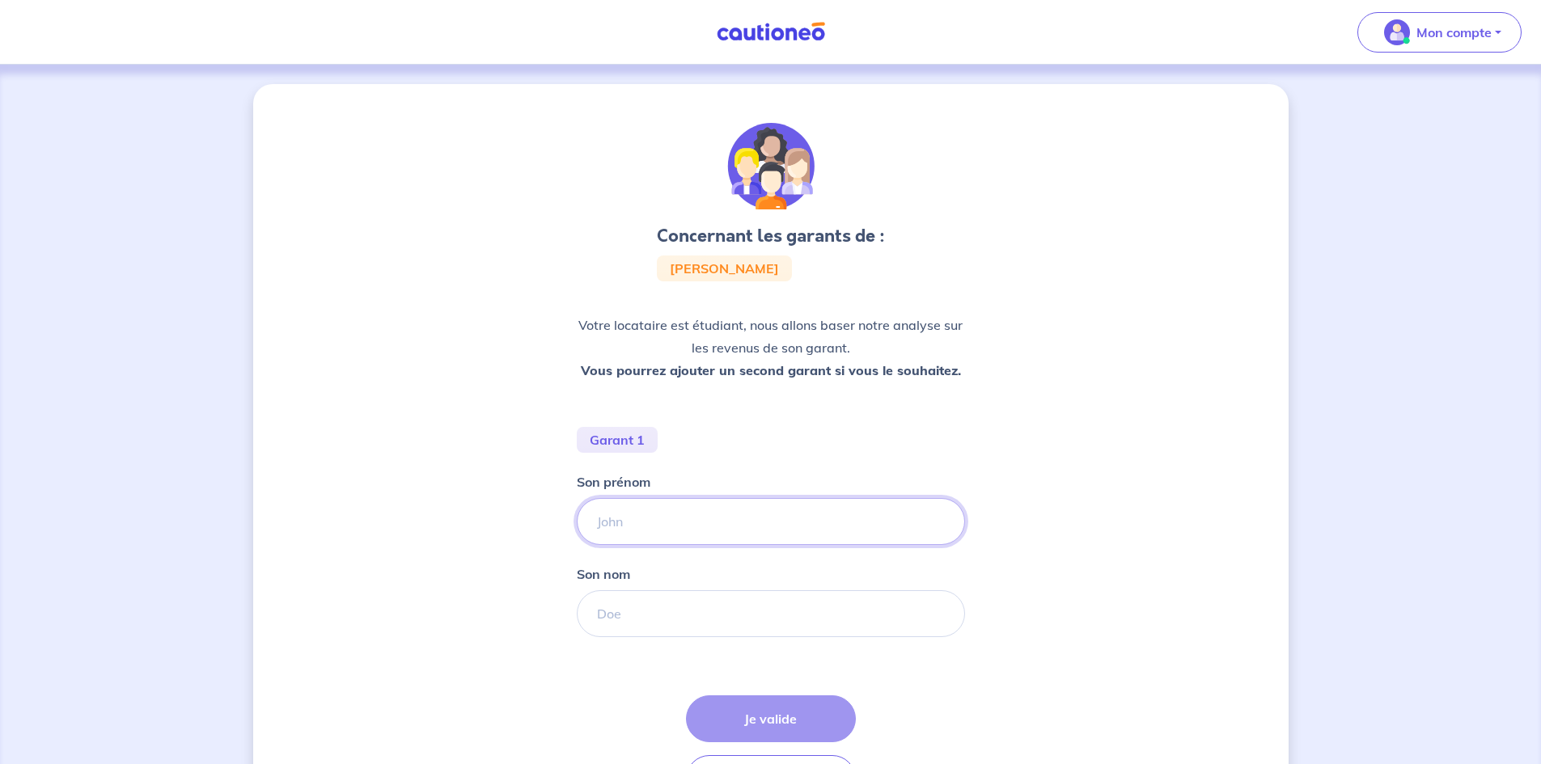
click at [664, 510] on input "Son prénom" at bounding box center [771, 521] width 388 height 47
type input "[PERSON_NAME]"
click at [719, 606] on input "Son nom" at bounding box center [771, 613] width 388 height 47
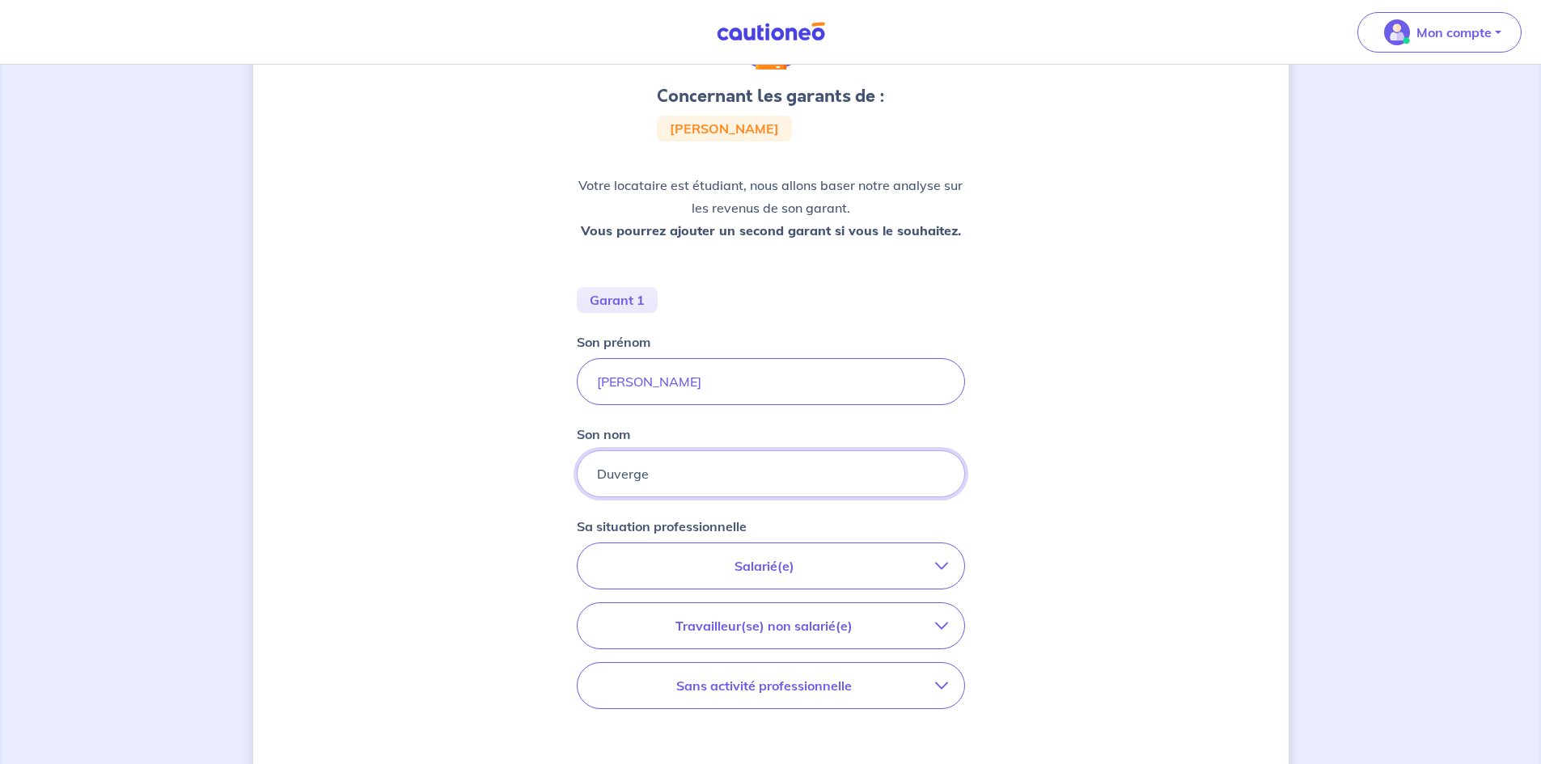
scroll to position [162, 0]
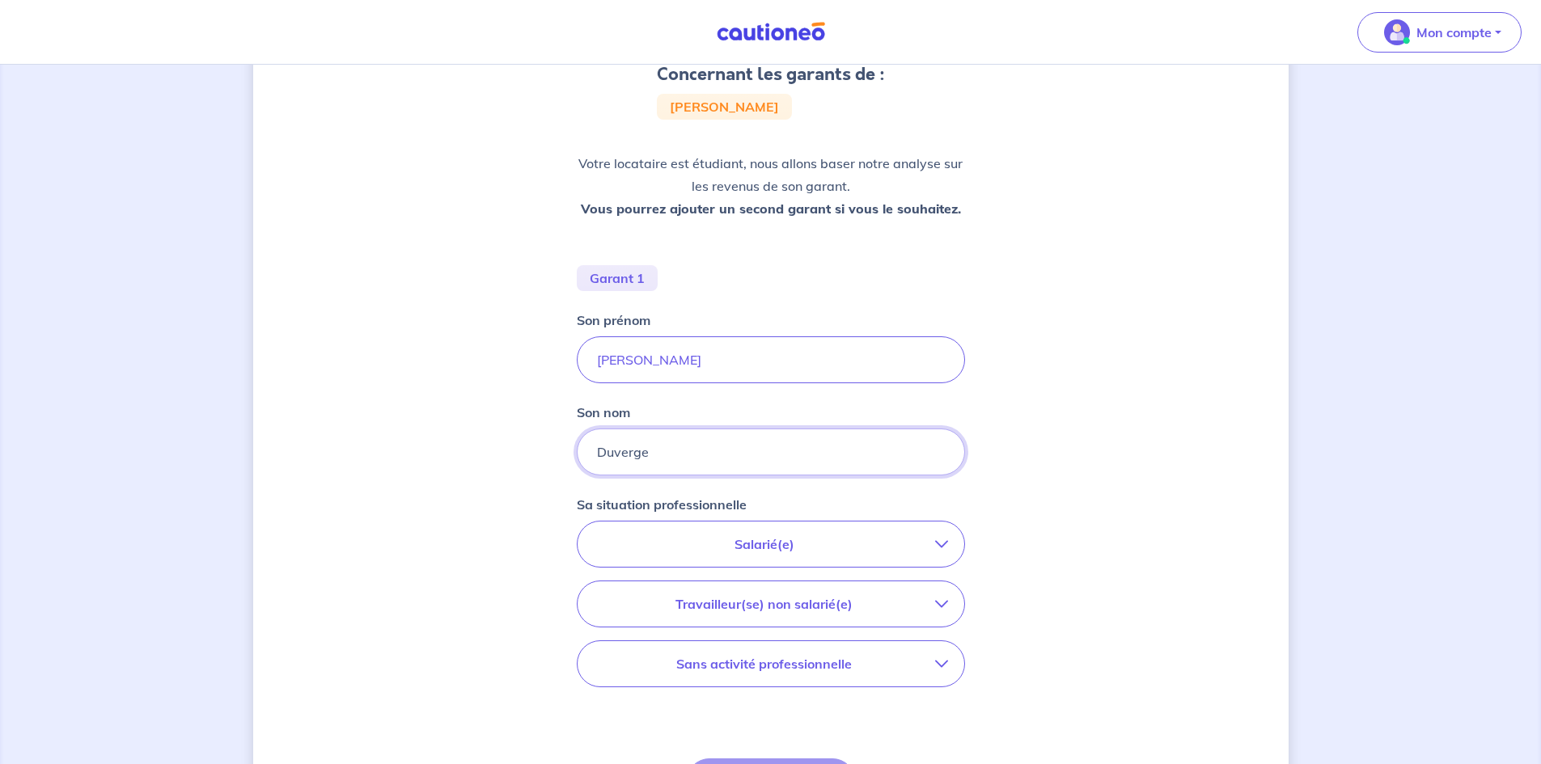
type input "Duverge"
click at [767, 546] on p "Salarié(e)" at bounding box center [764, 544] width 341 height 19
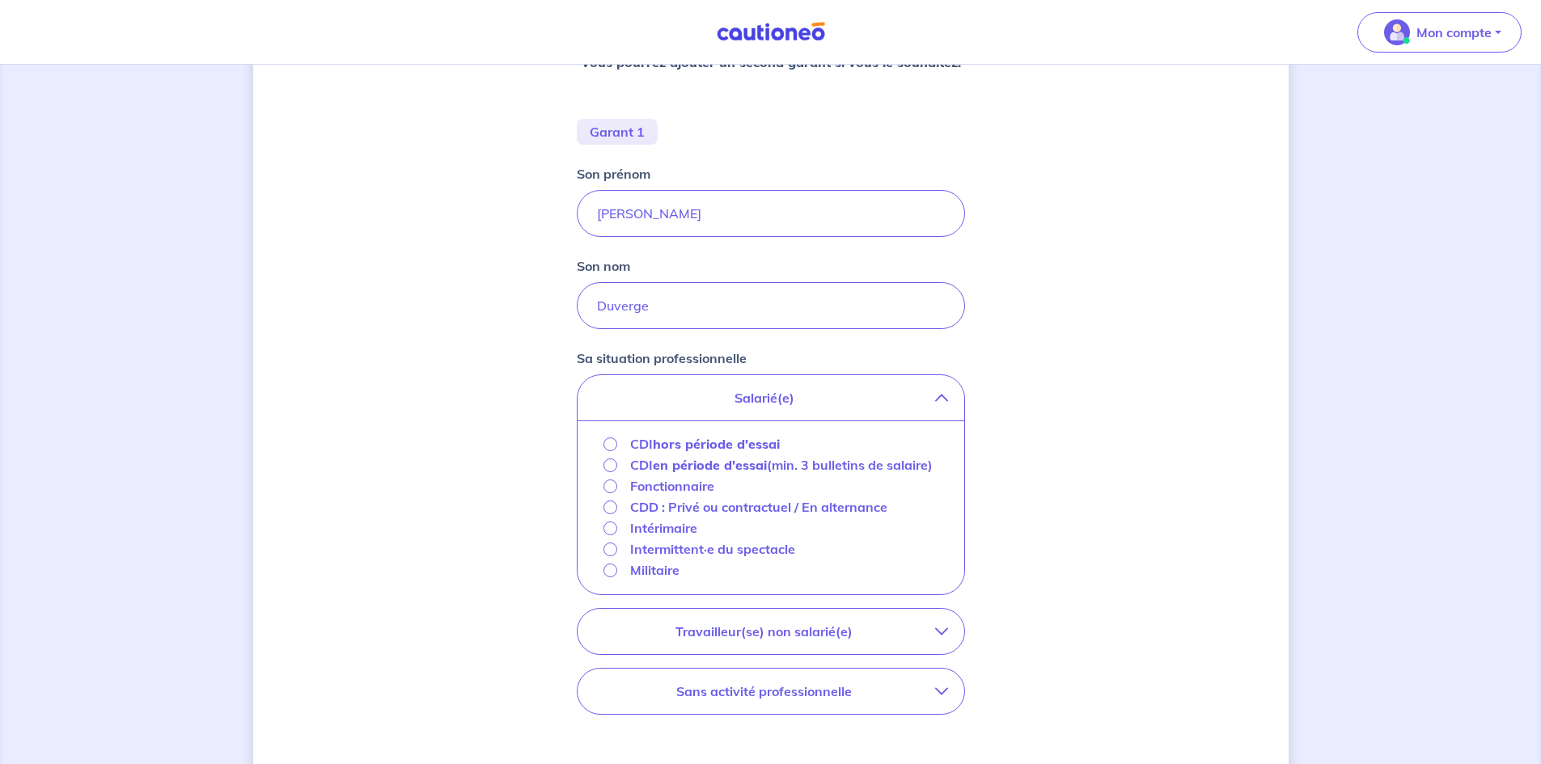
scroll to position [323, 0]
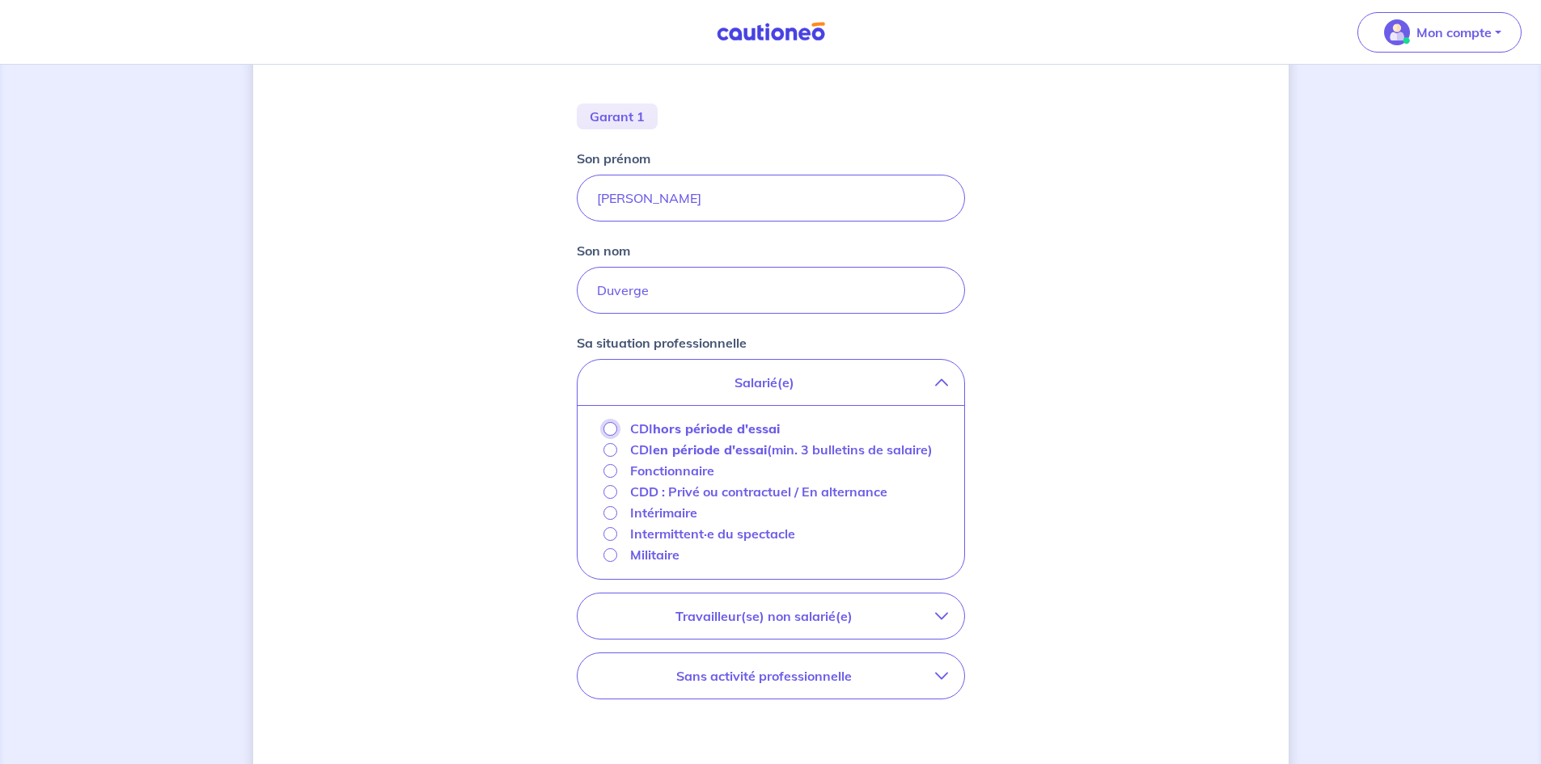
click at [612, 433] on input "CDI hors période d'essai" at bounding box center [610, 429] width 14 height 14
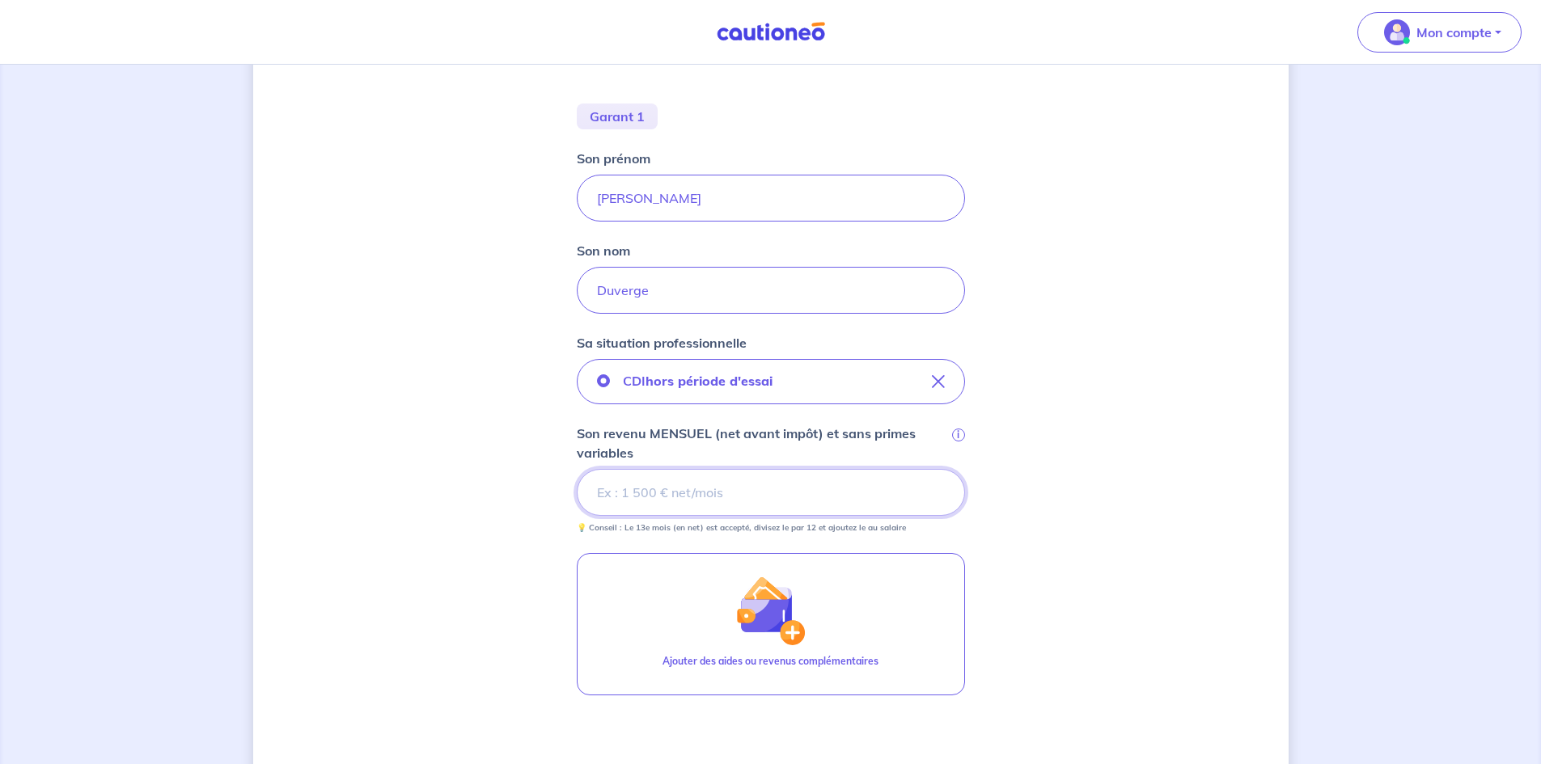
click at [638, 497] on input "Son revenu MENSUEL (net avant impôt) et sans primes variables i" at bounding box center [771, 492] width 388 height 47
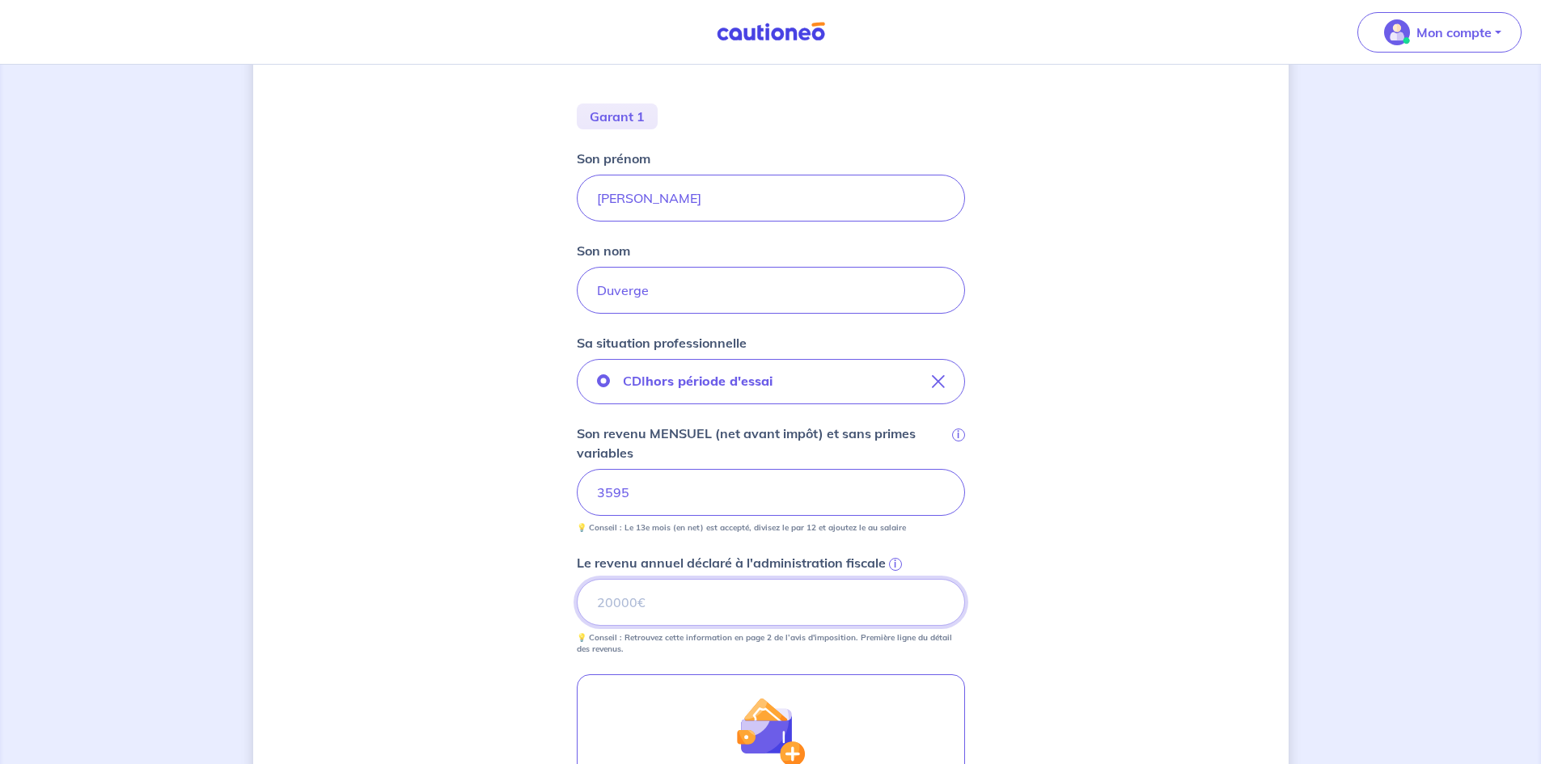
click at [797, 590] on input "Le revenu annuel déclaré à l'administration fiscale i" at bounding box center [771, 602] width 388 height 47
click at [697, 614] on input "Le revenu annuel déclaré à l'administration fiscale i" at bounding box center [771, 602] width 388 height 47
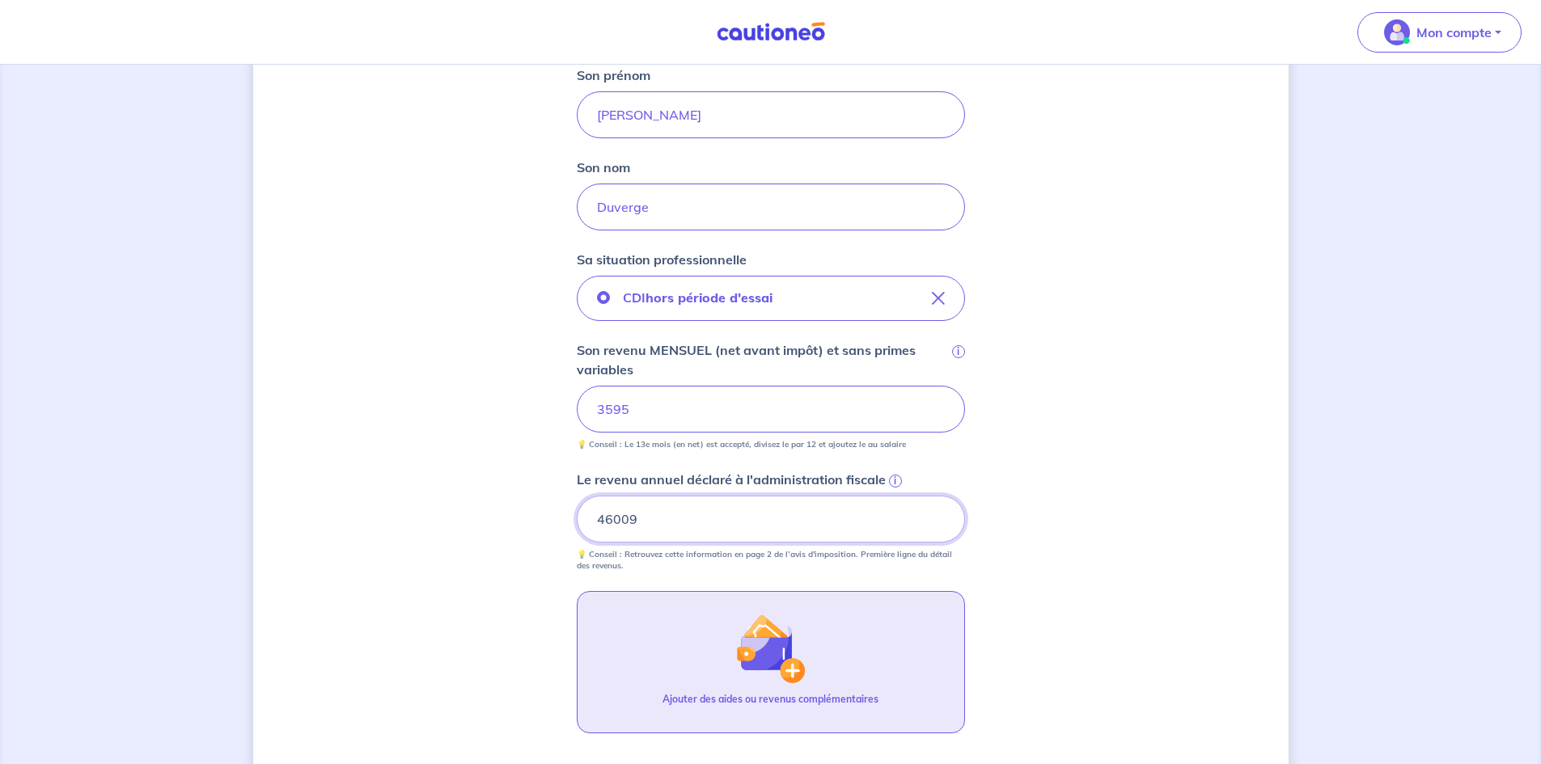
type input "46009"
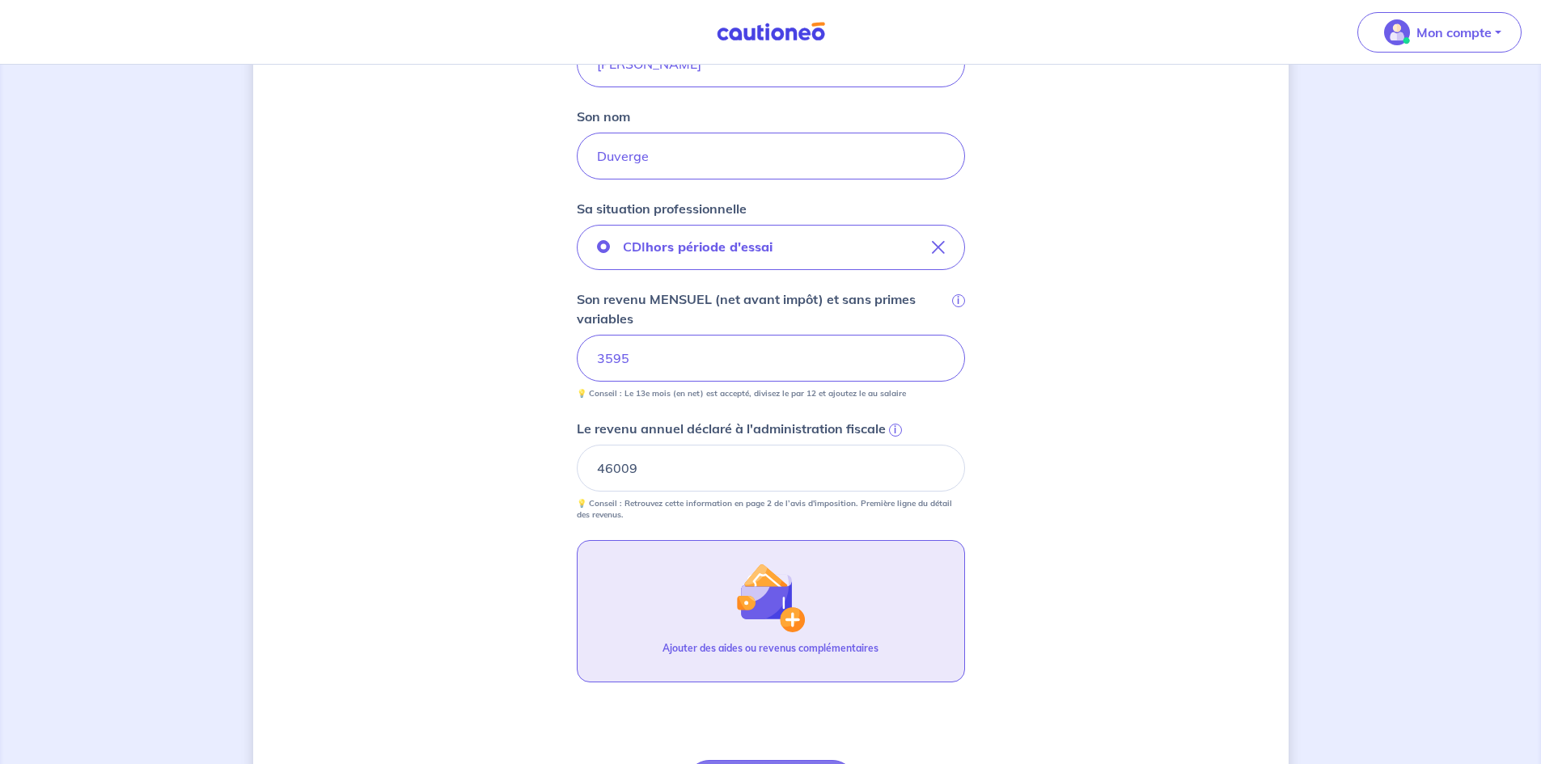
scroll to position [638, 0]
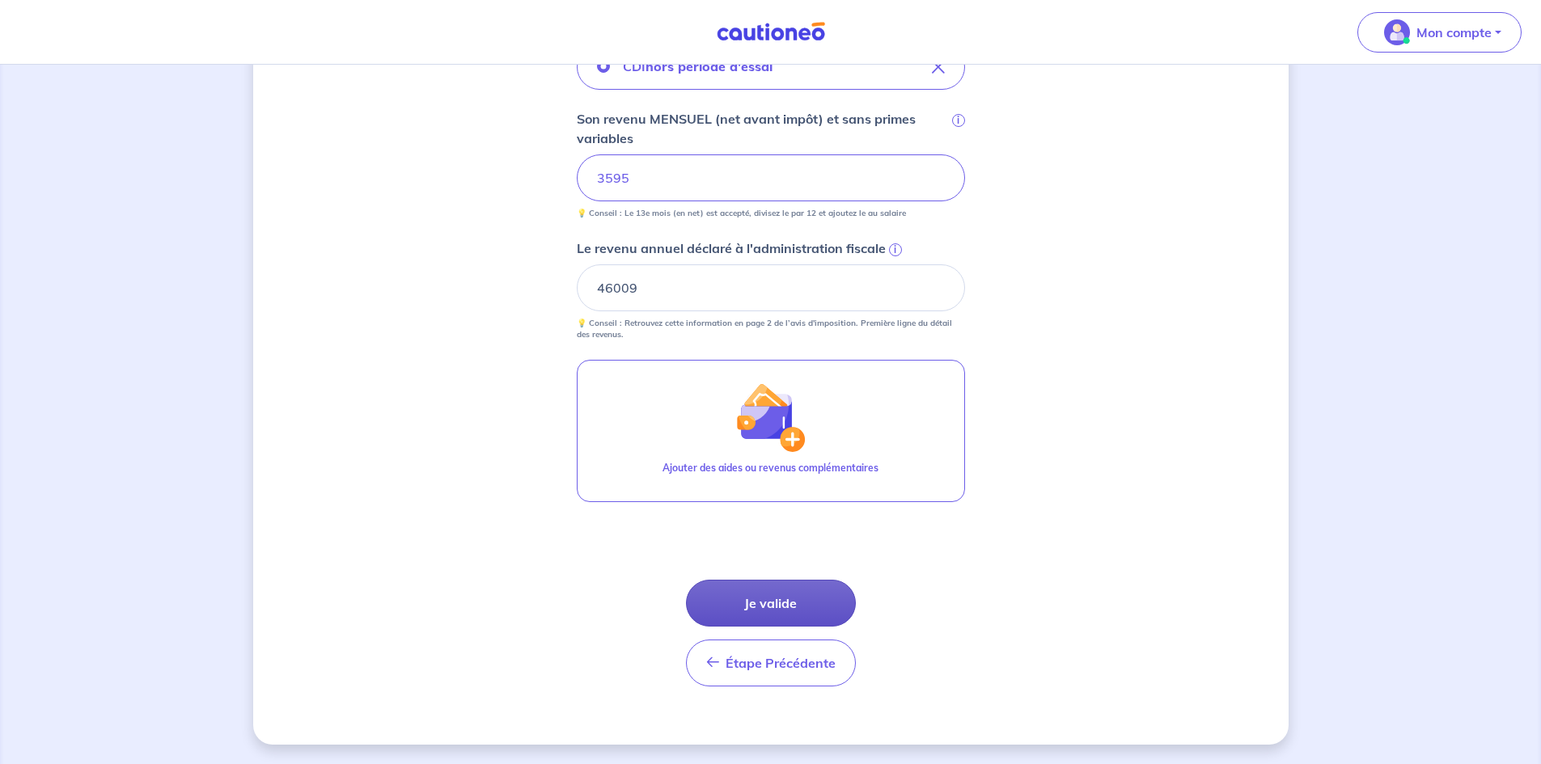
click at [809, 611] on button "Je valide" at bounding box center [771, 603] width 170 height 47
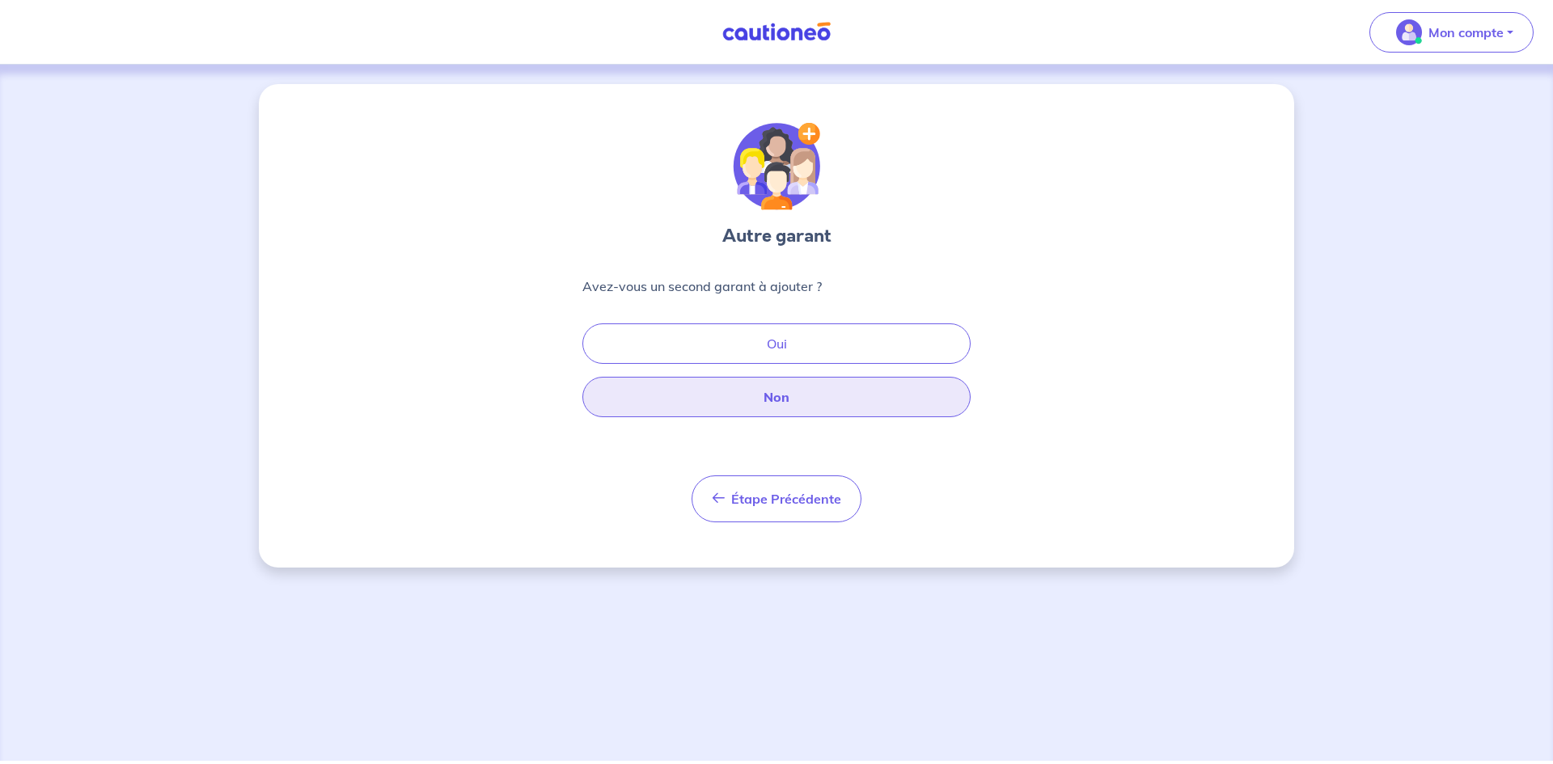
click at [818, 409] on button "Non" at bounding box center [776, 397] width 388 height 40
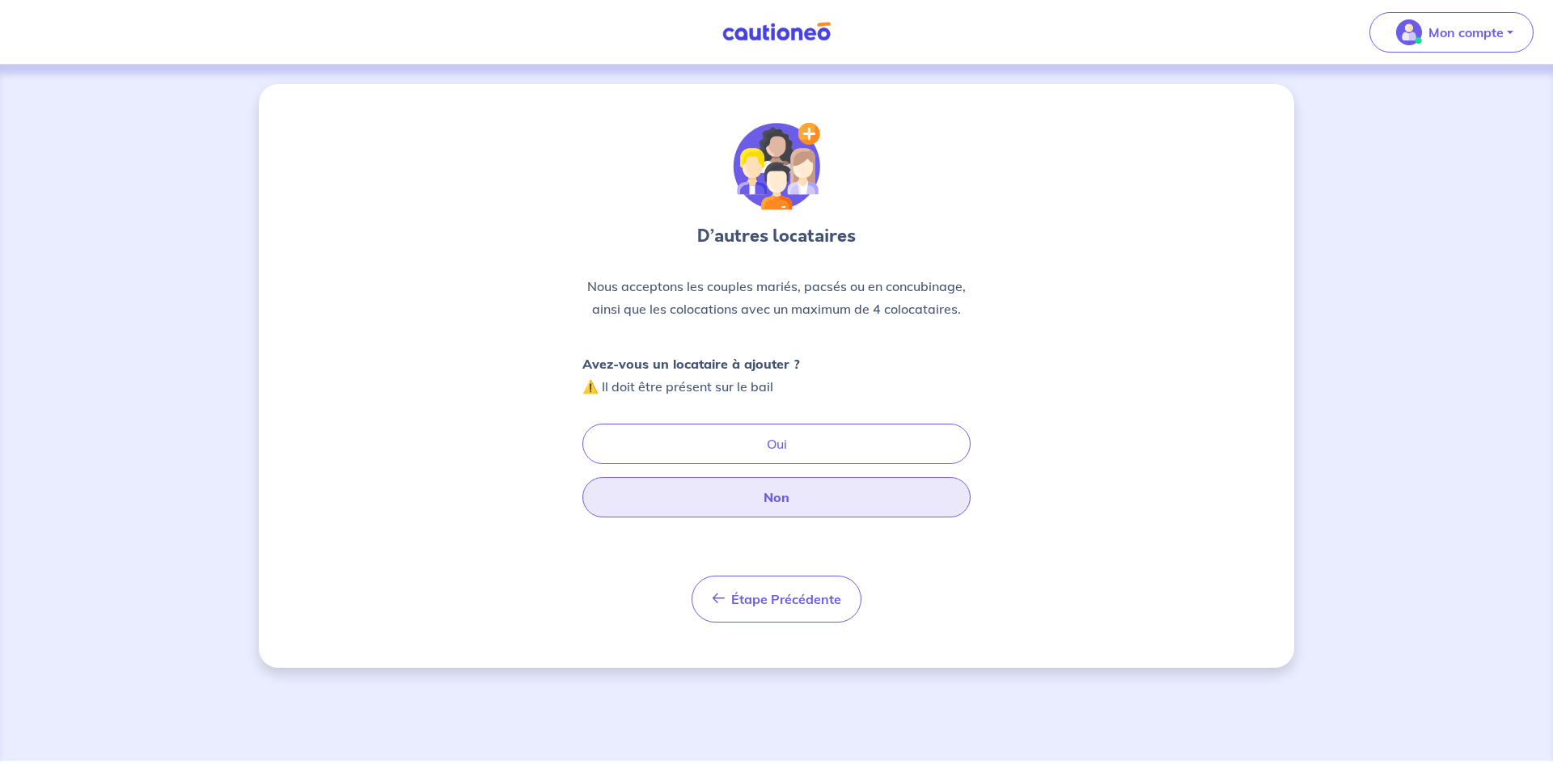
click at [776, 498] on button "Non" at bounding box center [776, 497] width 388 height 40
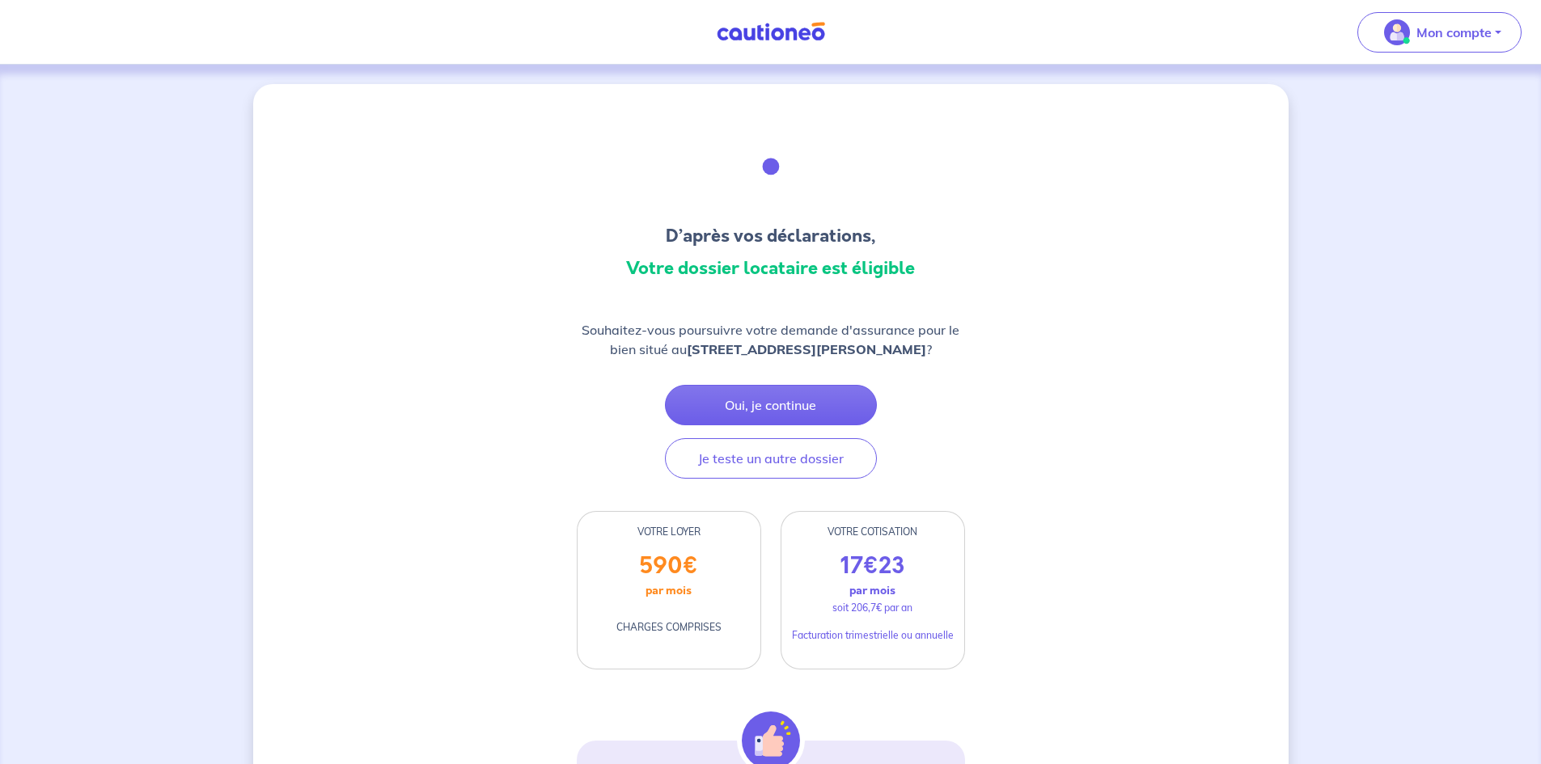
scroll to position [81, 0]
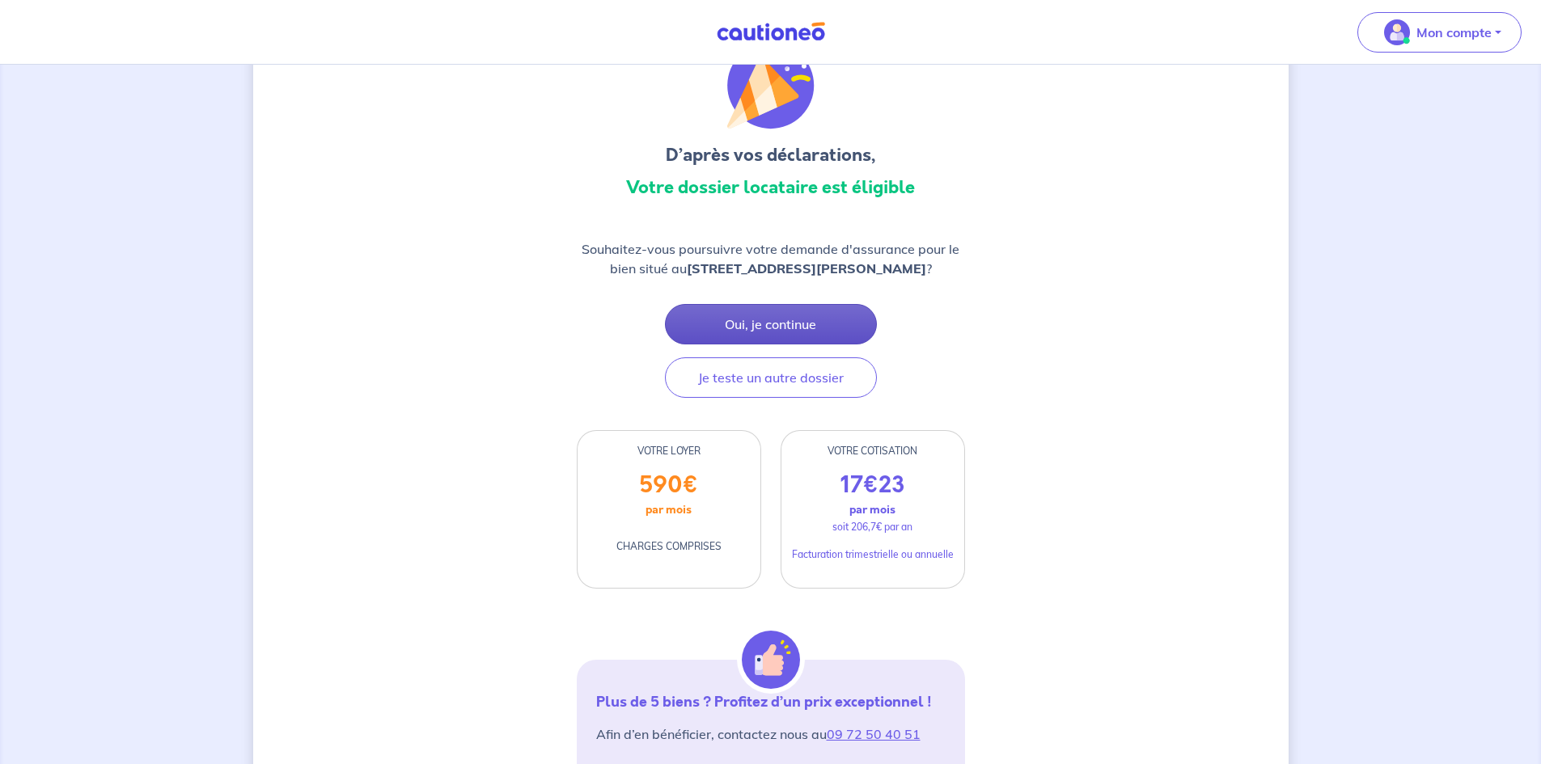
click at [786, 323] on button "Oui, je continue" at bounding box center [771, 324] width 212 height 40
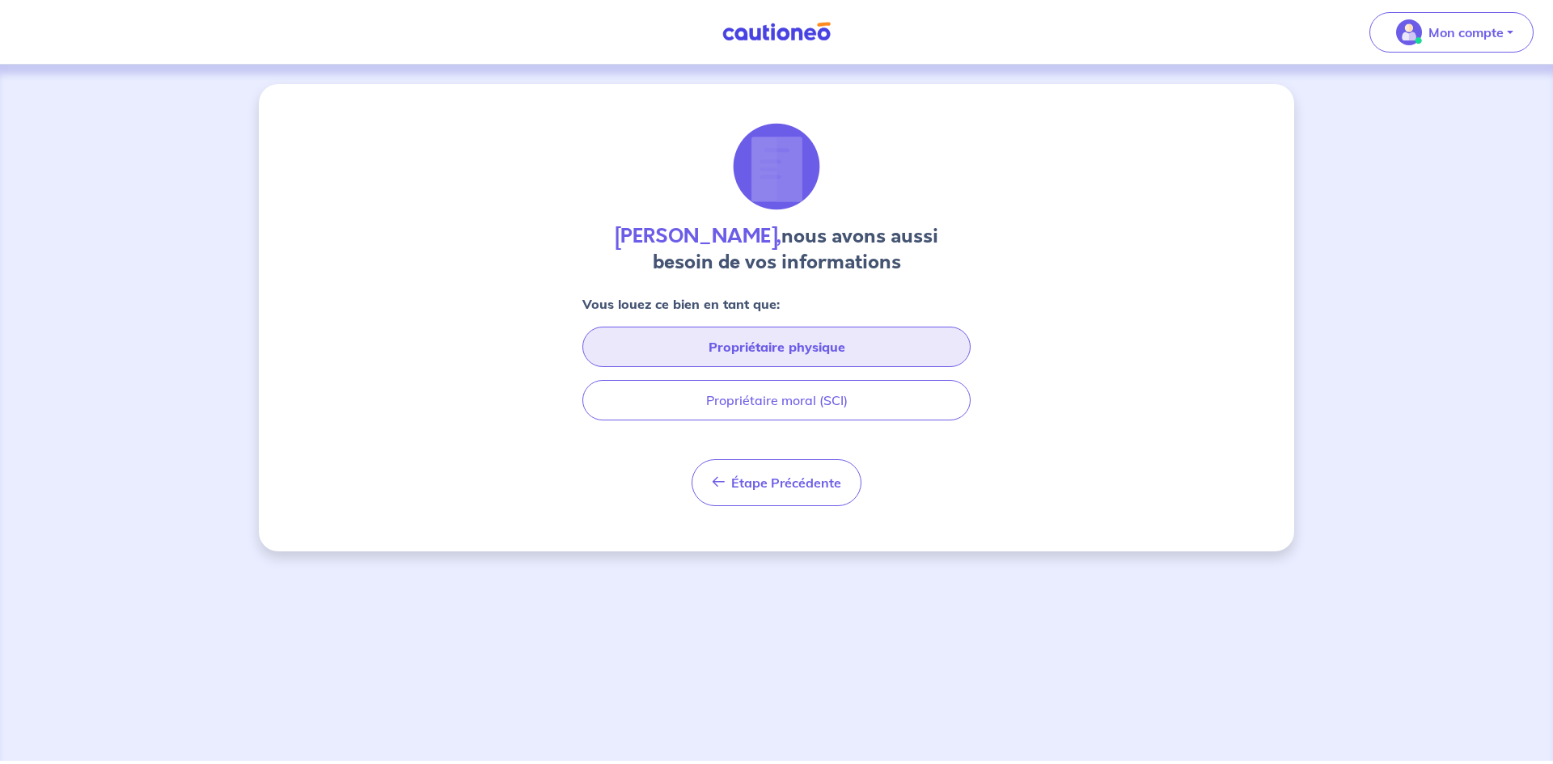
click at [738, 338] on button "Propriétaire physique" at bounding box center [776, 347] width 388 height 40
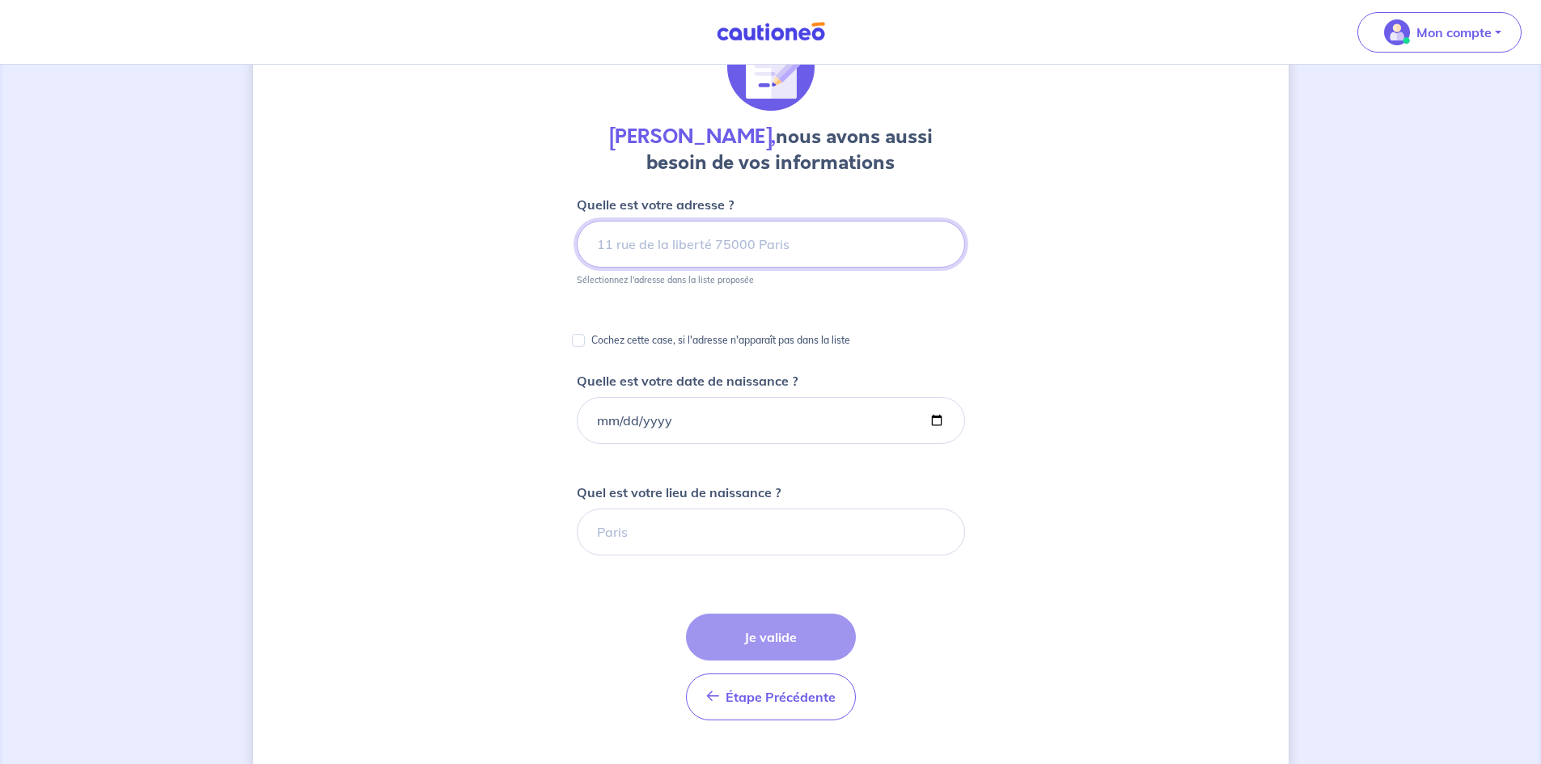
scroll to position [62, 0]
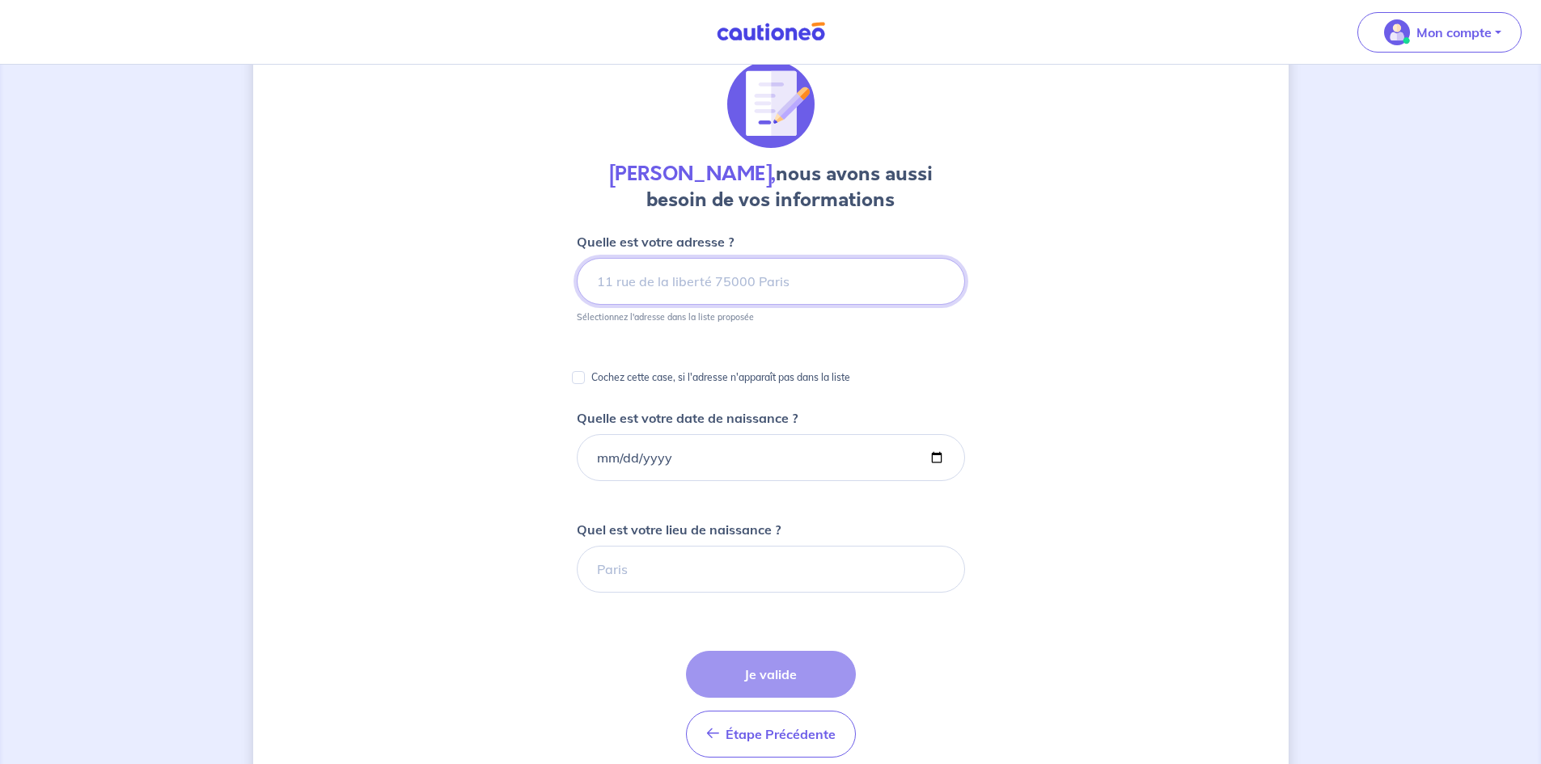
click at [746, 285] on input at bounding box center [771, 281] width 388 height 47
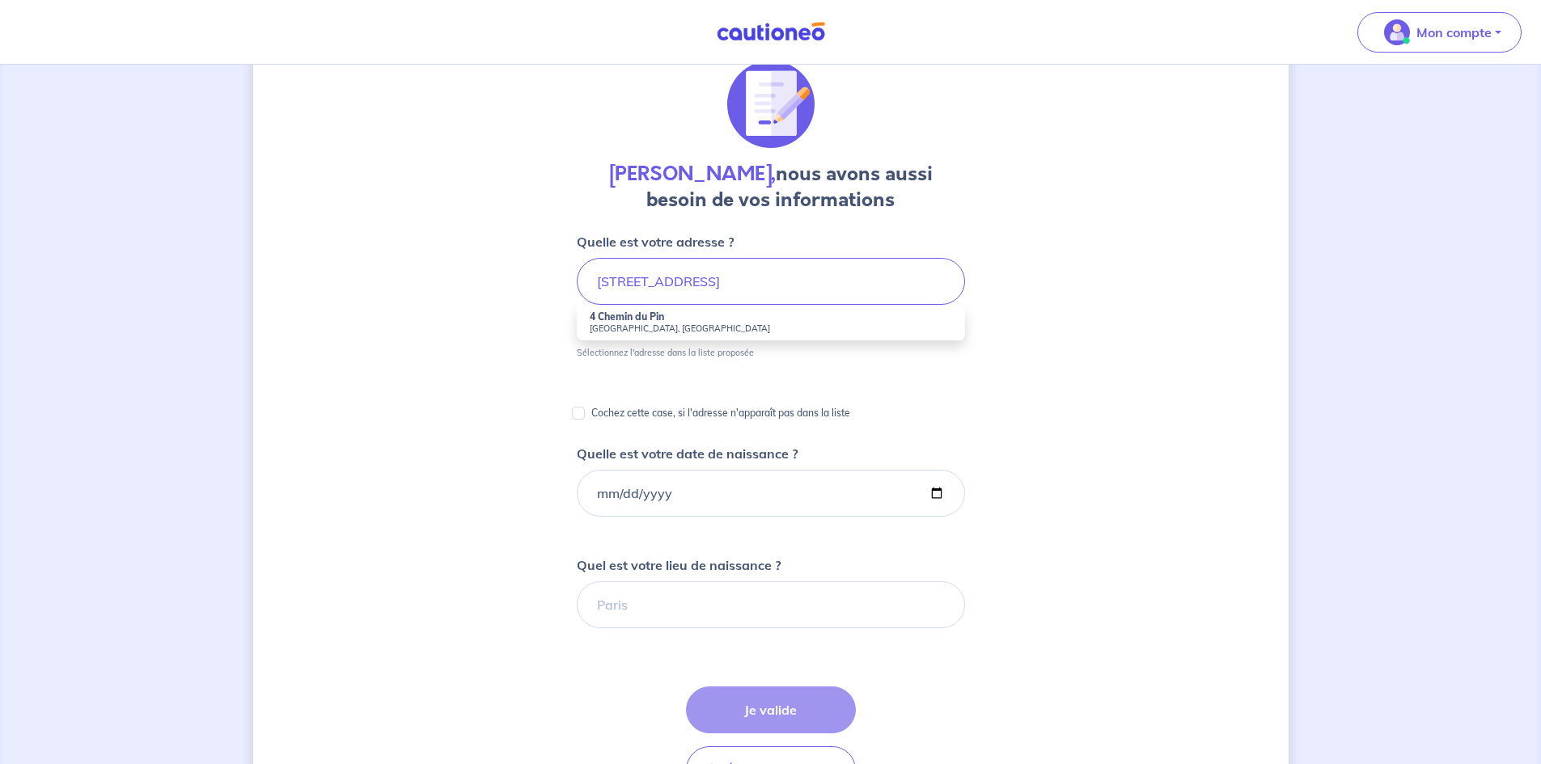
click at [651, 319] on strong "4 Chemin du Pin" at bounding box center [627, 317] width 74 height 12
type input "[STREET_ADDRESS]"
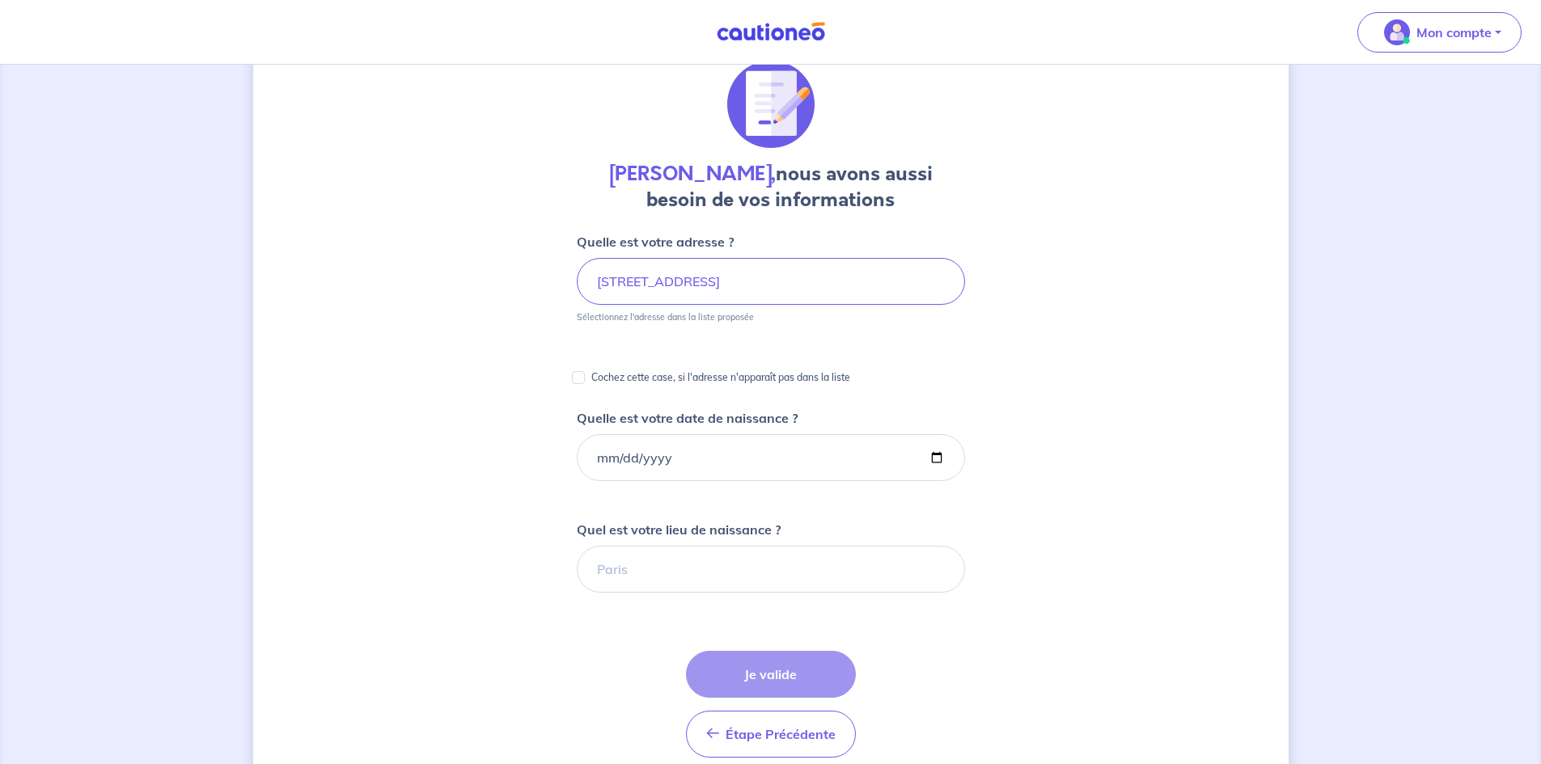
scroll to position [224, 0]
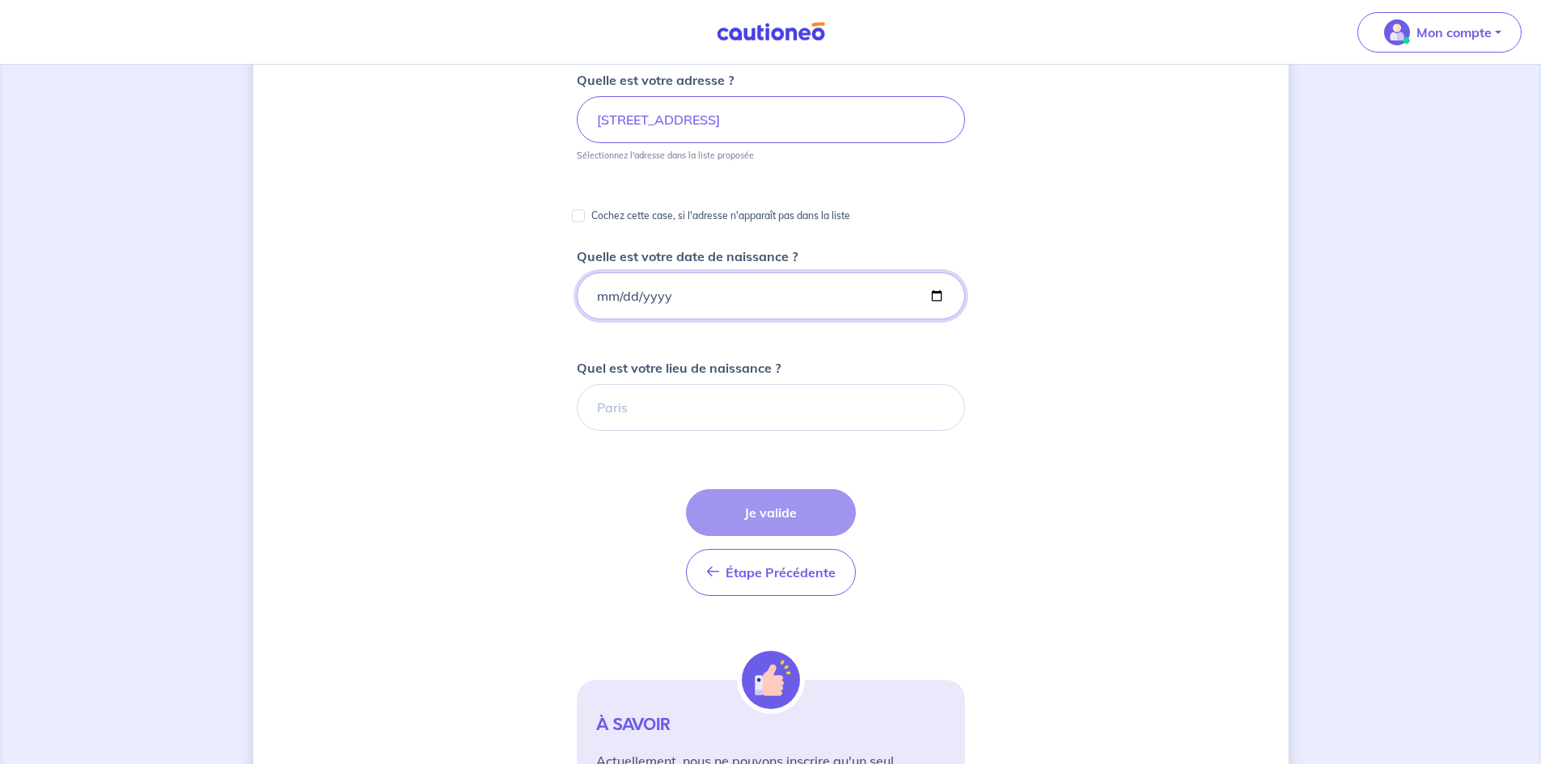
click at [811, 299] on input "Quelle est votre date de naissance ?" at bounding box center [771, 296] width 388 height 47
type input "[DATE]"
click at [645, 421] on input "Quel est votre lieu de naissance ?" at bounding box center [771, 407] width 388 height 47
type input "p"
type input "[GEOGRAPHIC_DATA]"
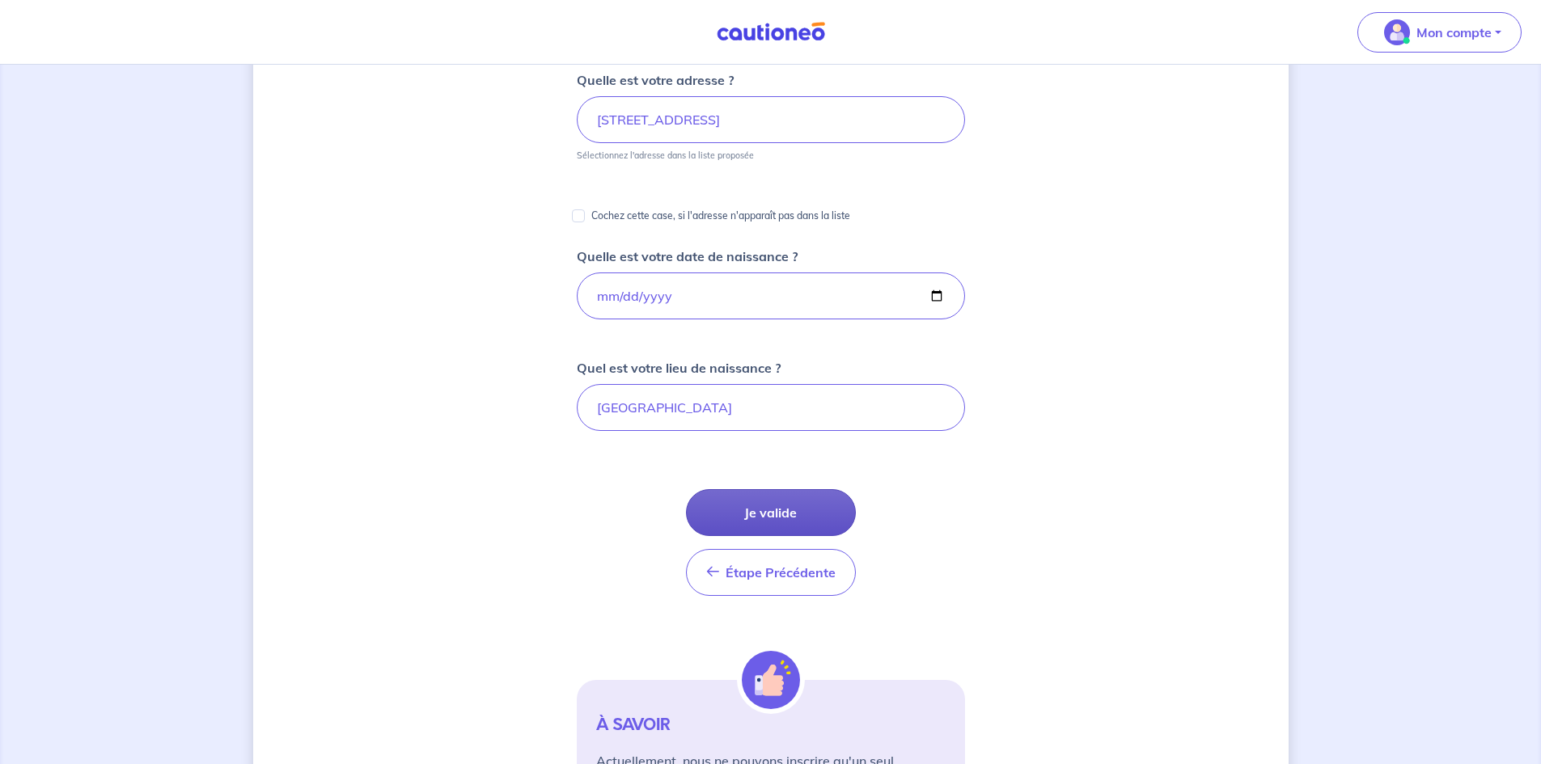
click at [764, 521] on button "Je valide" at bounding box center [771, 512] width 170 height 47
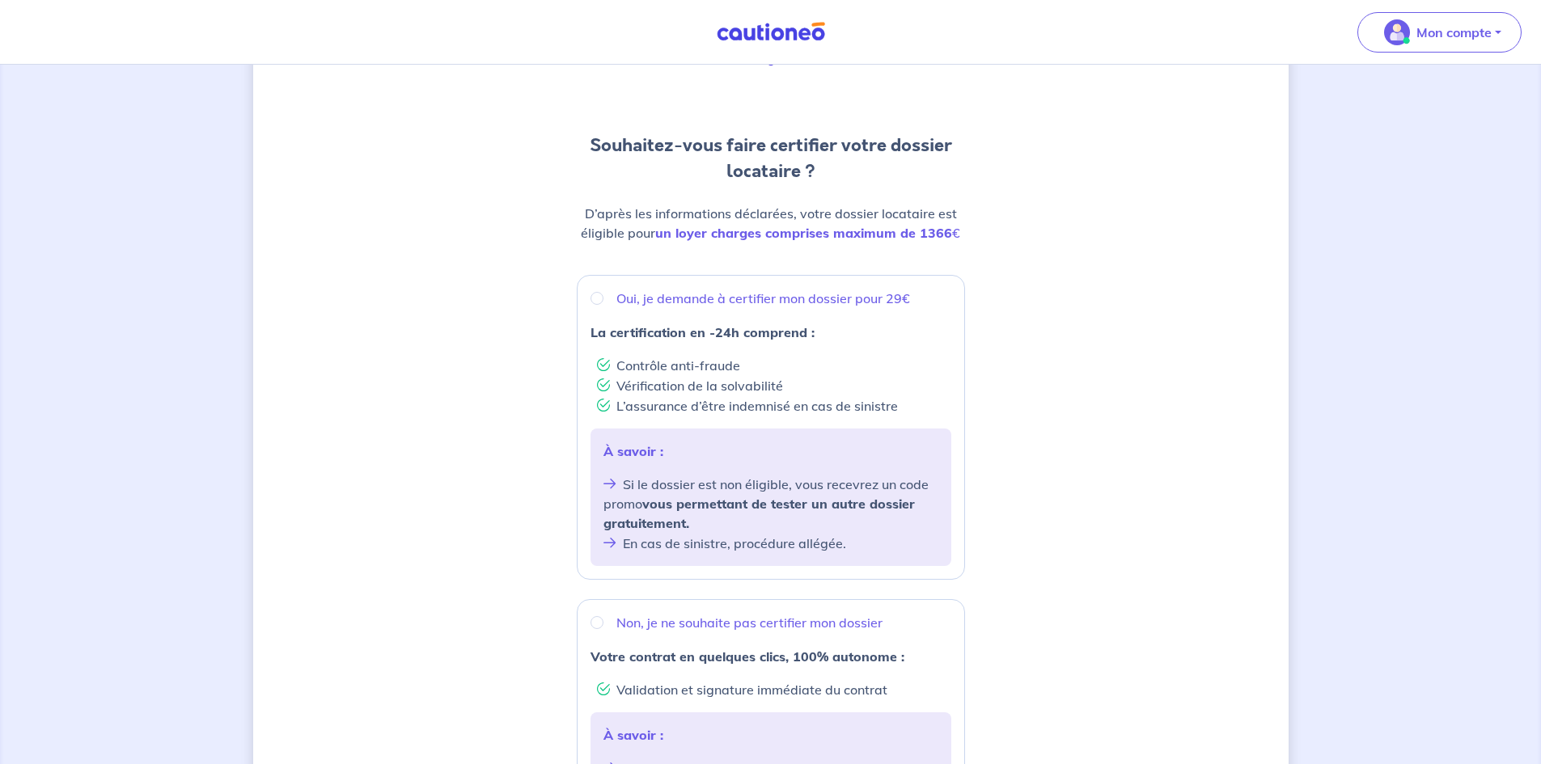
scroll to position [81, 0]
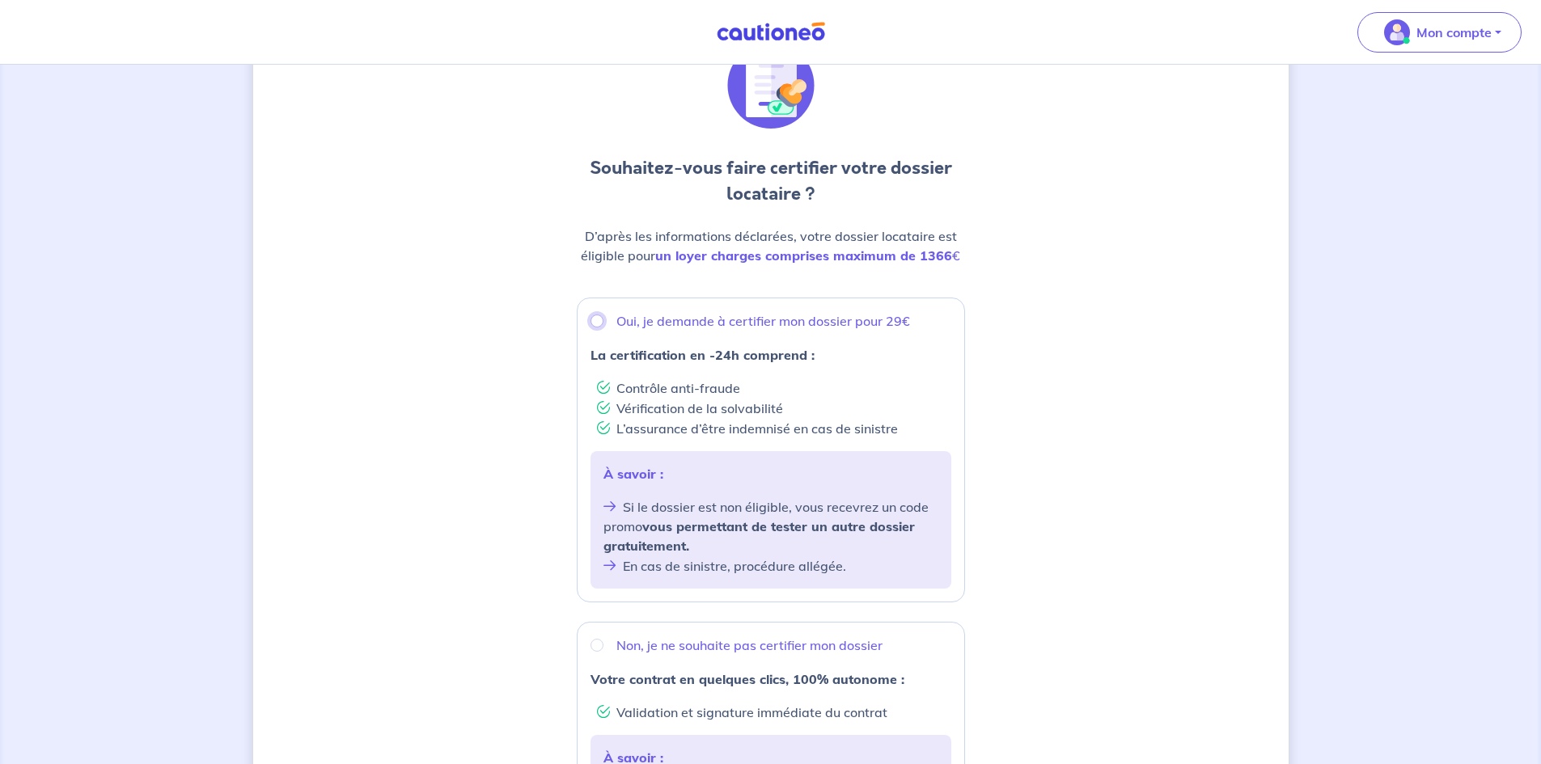
click at [595, 322] on input "Oui, je demande à certifier mon dossier pour 29€" at bounding box center [596, 321] width 13 height 13
radio input "true"
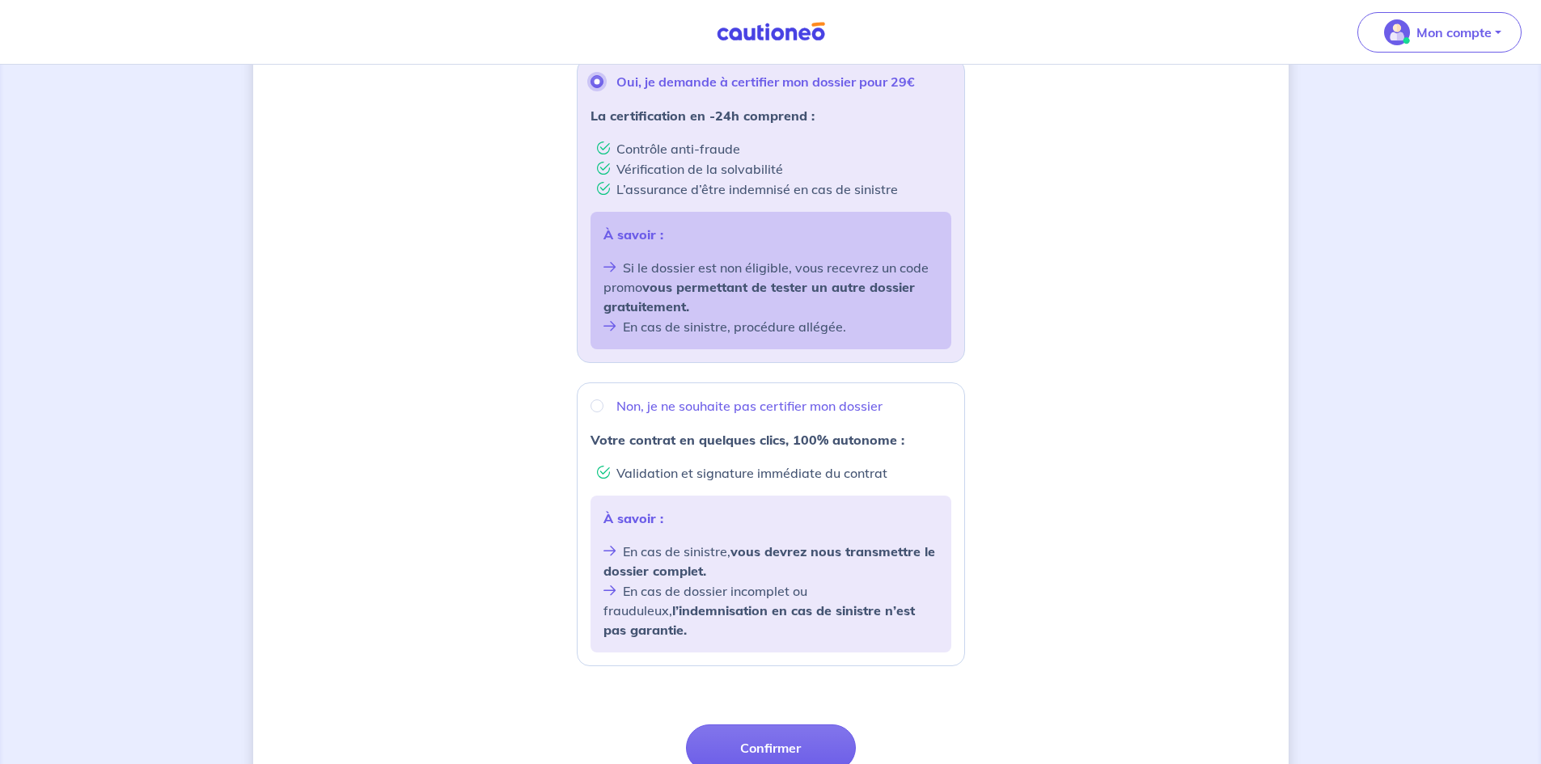
scroll to position [323, 0]
click at [590, 398] on div "Non, je ne souhaite pas certifier mon dossier" at bounding box center [770, 402] width 361 height 19
radio input "true"
